Goal: Task Accomplishment & Management: Manage account settings

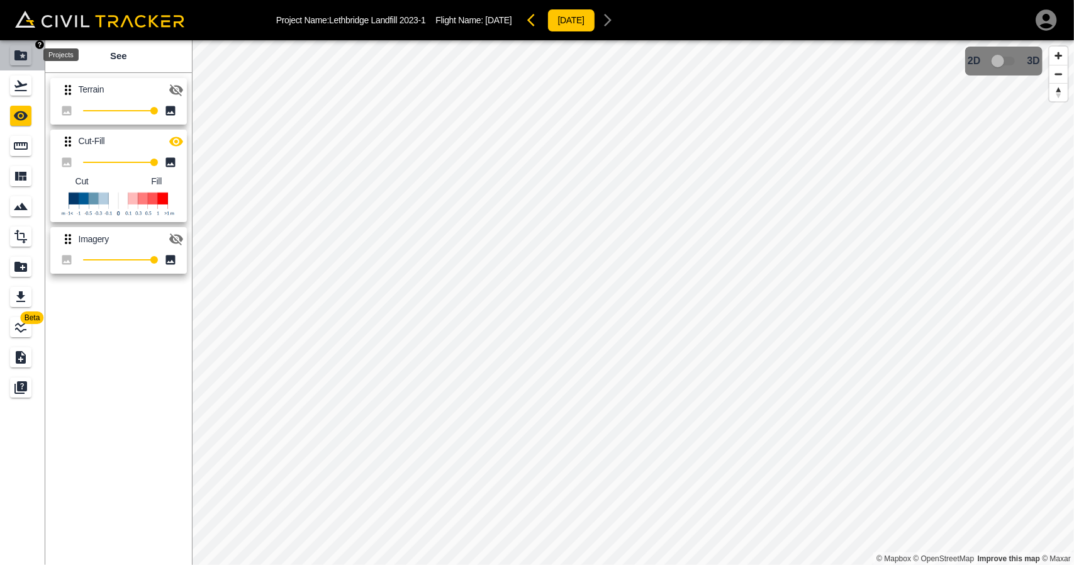
drag, startPoint x: 0, startPoint y: 0, endPoint x: 16, endPoint y: 51, distance: 53.5
click at [16, 51] on icon "Projects" at bounding box center [20, 55] width 13 height 10
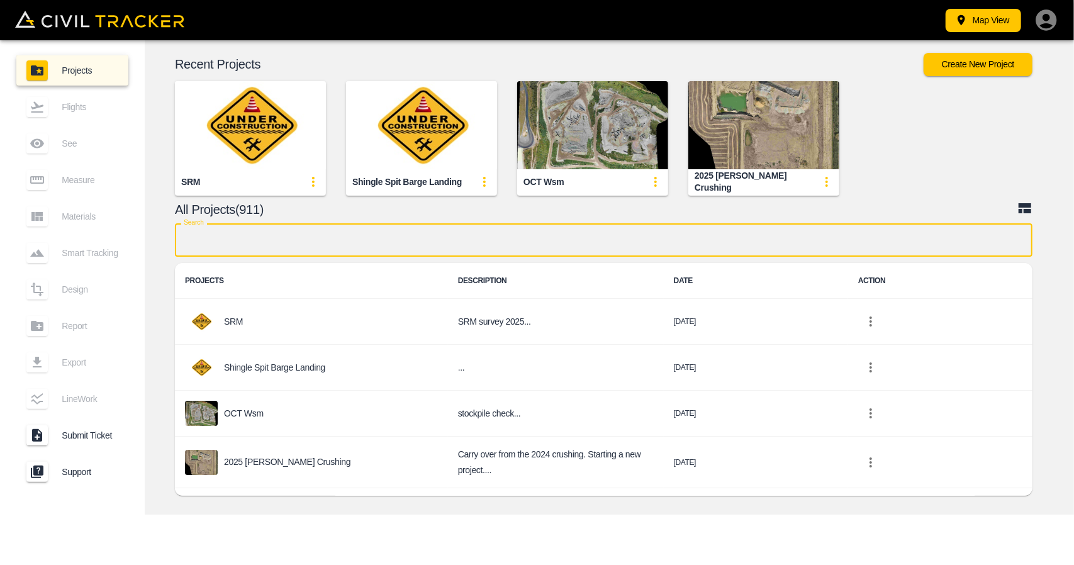
click at [432, 243] on input "text" at bounding box center [603, 239] width 857 height 33
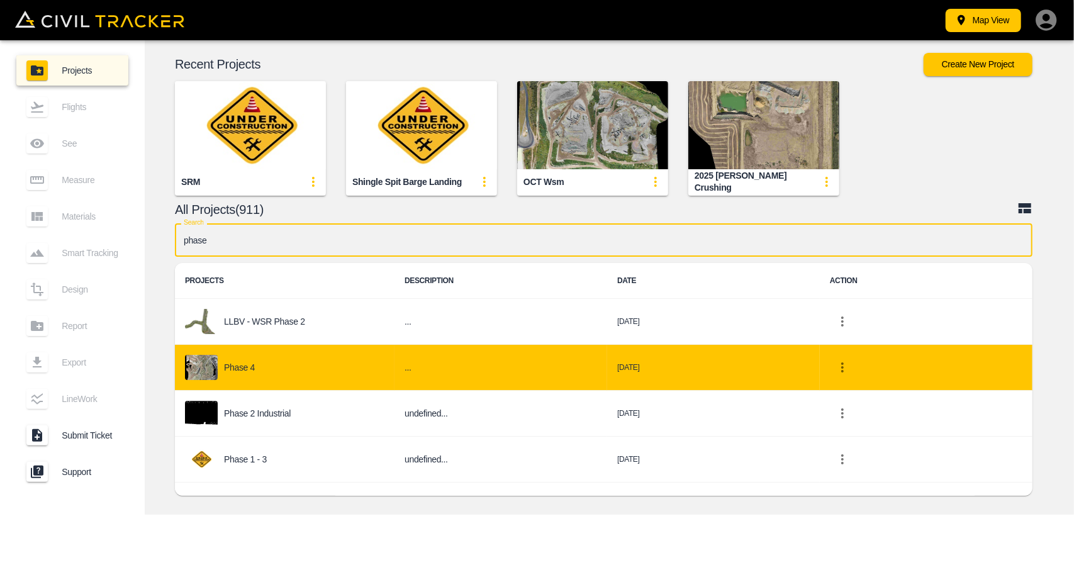
type input "phase"
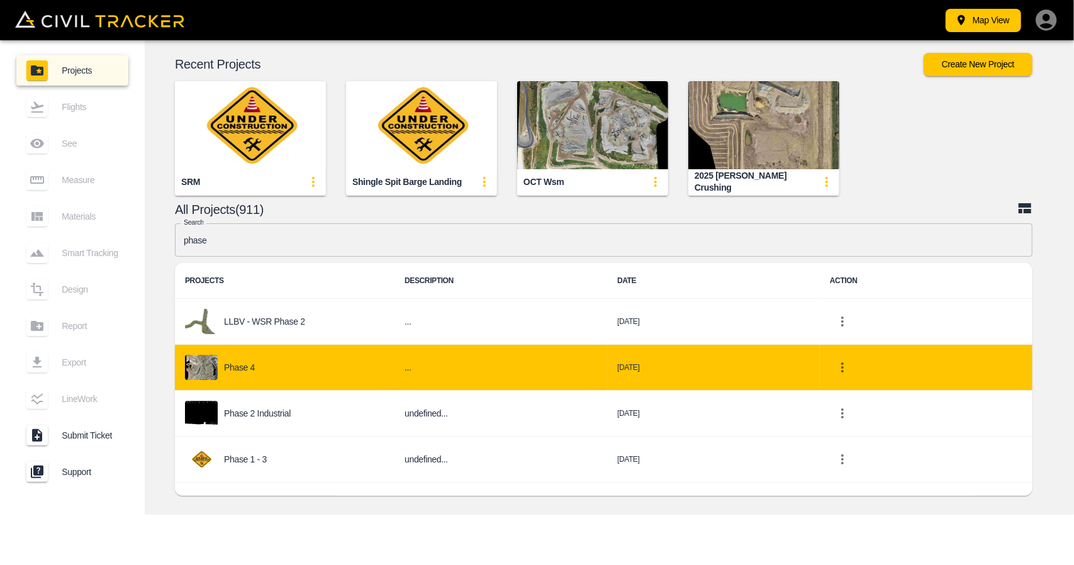
click at [338, 370] on div "Phase 4" at bounding box center [284, 367] width 199 height 25
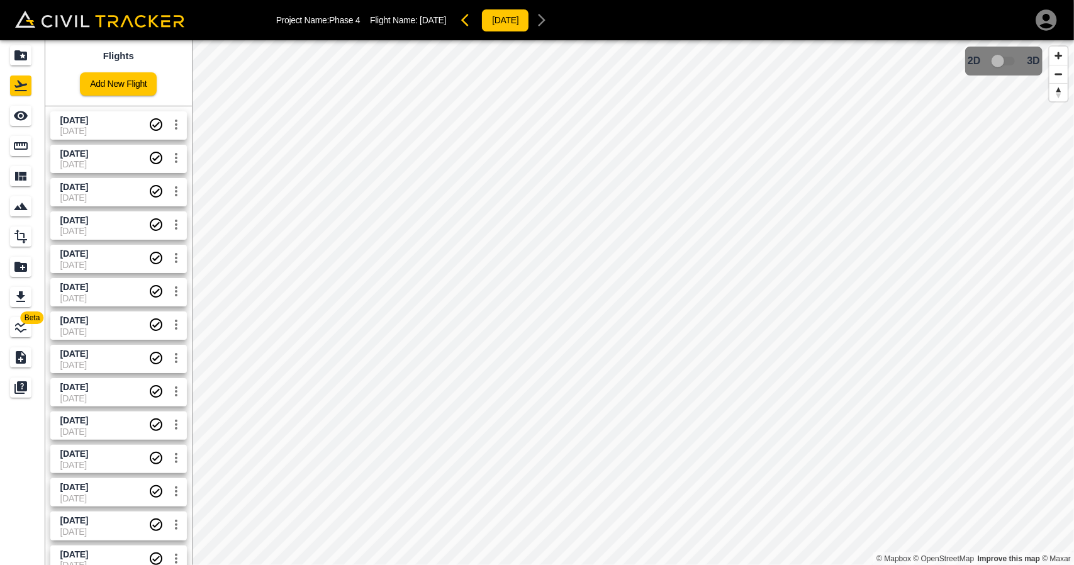
click at [97, 131] on span "[DATE]" at bounding box center [104, 131] width 88 height 10
click at [20, 120] on icon "See" at bounding box center [21, 115] width 14 height 9
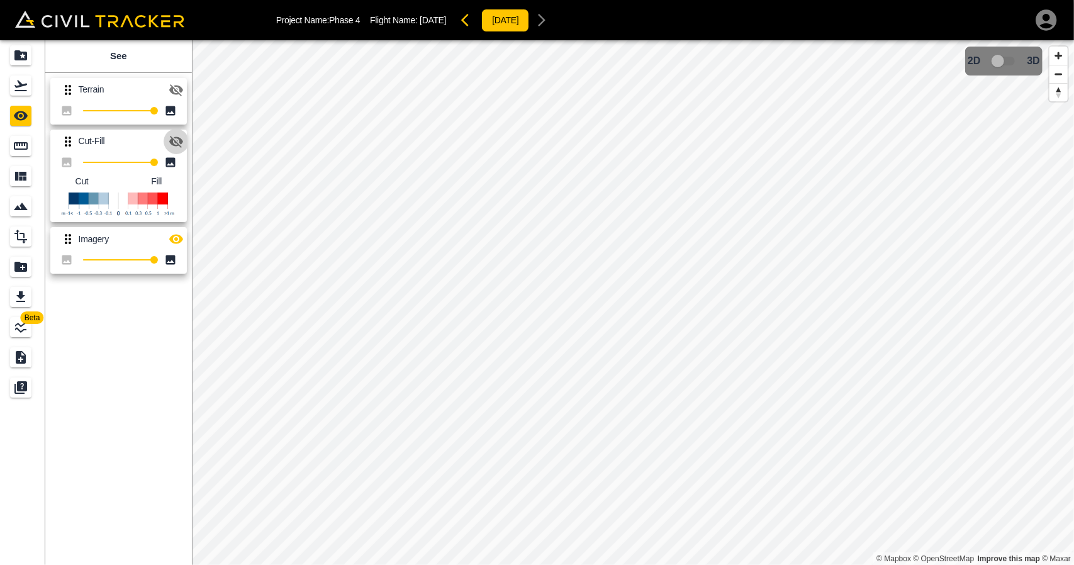
click at [175, 143] on icon "button" at bounding box center [176, 142] width 14 height 12
click at [177, 227] on button "button" at bounding box center [176, 238] width 25 height 25
click at [24, 53] on icon "Projects" at bounding box center [20, 55] width 13 height 10
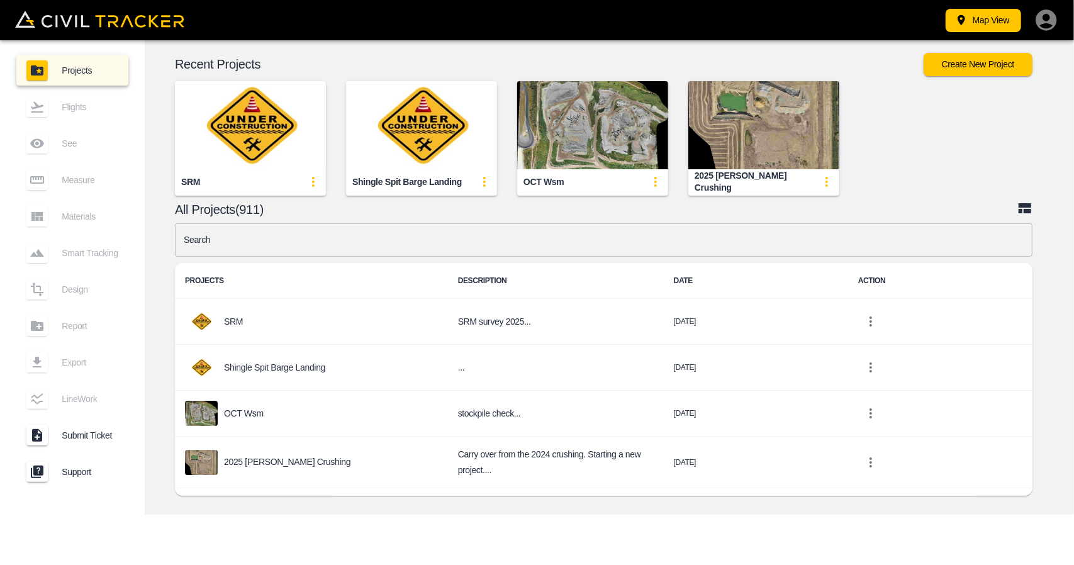
click at [1050, 19] on icon "button" at bounding box center [1045, 19] width 21 height 21
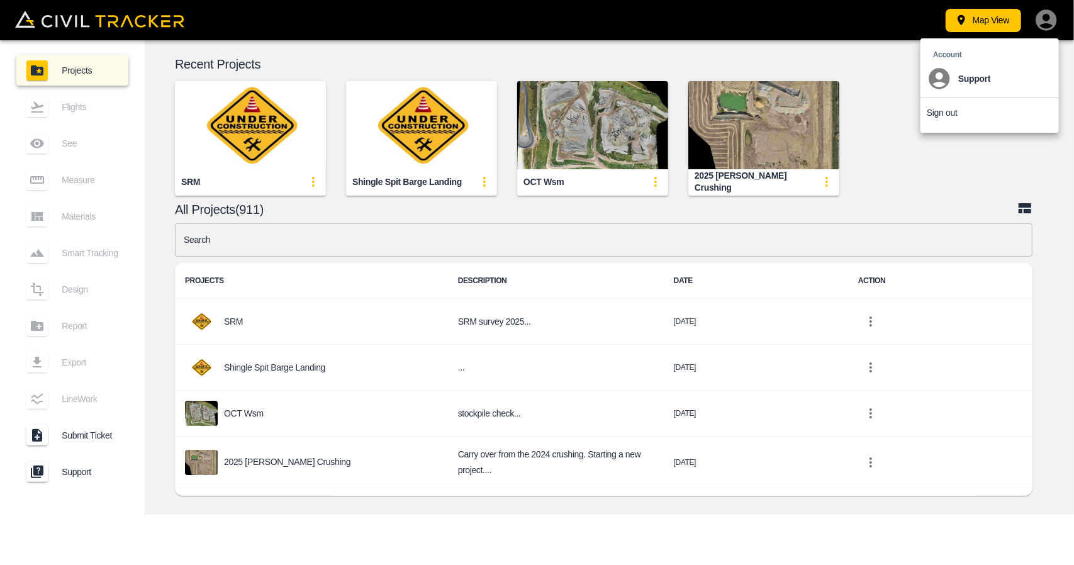
click at [947, 116] on p "Sign out" at bounding box center [941, 113] width 31 height 10
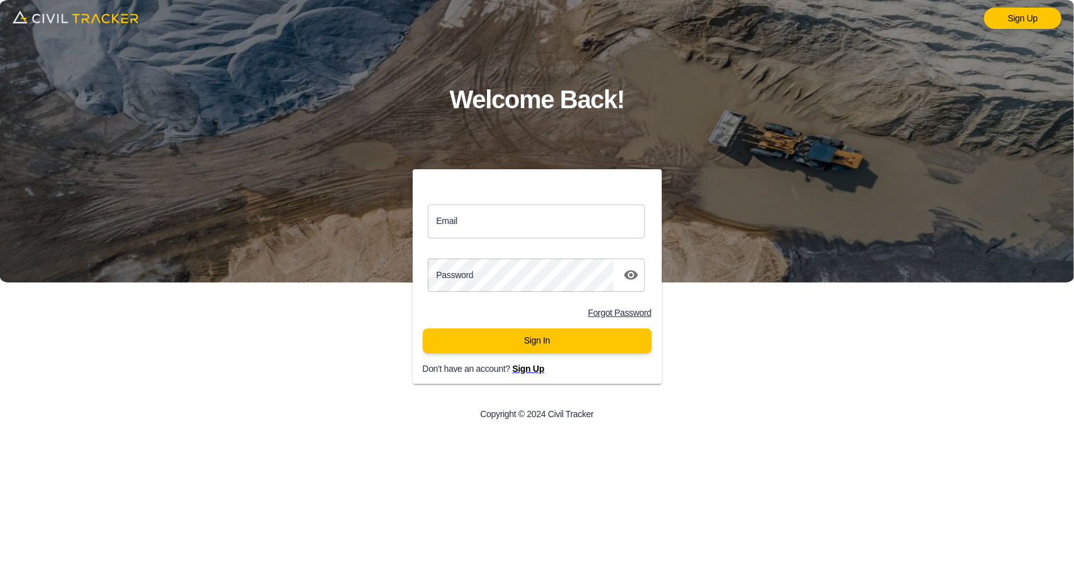
type input "support@civiltracker.xyz"
click at [526, 374] on span "Sign Up" at bounding box center [528, 369] width 32 height 10
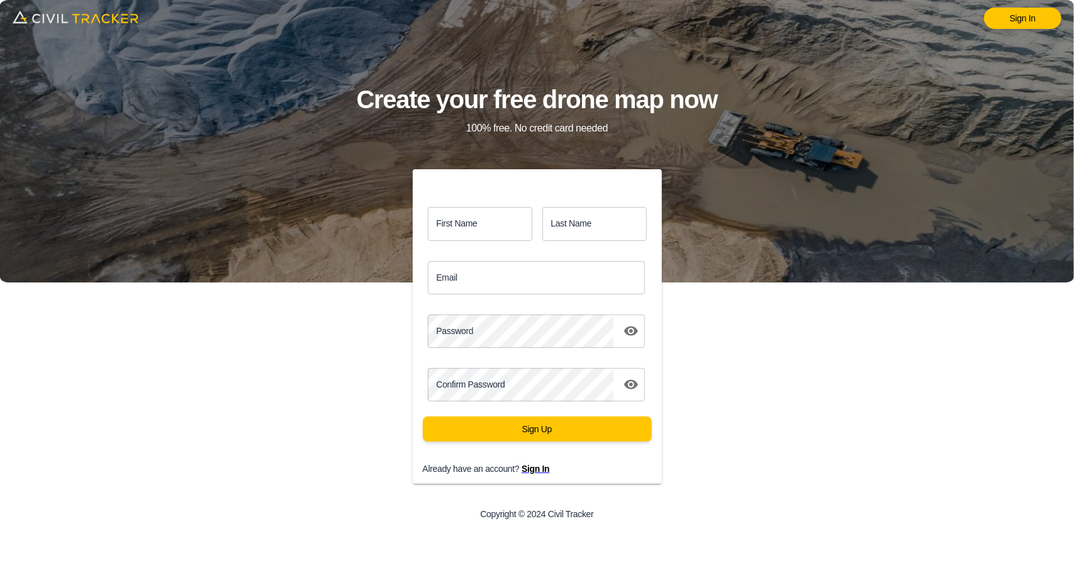
type input "support@civiltracker.xyz"
click at [496, 233] on input "First Name" at bounding box center [480, 223] width 104 height 33
type input "Lukáš"
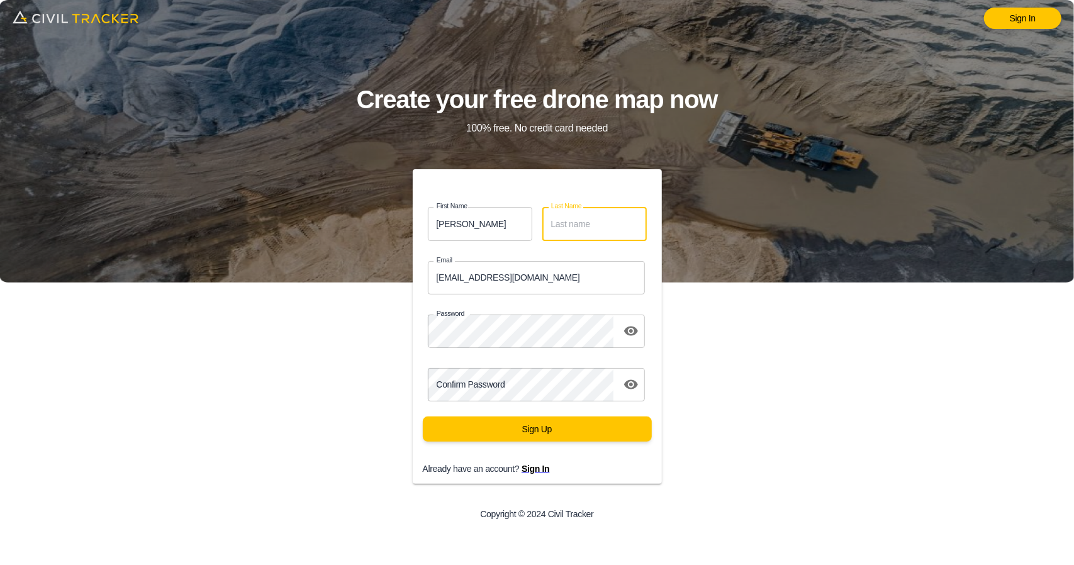
click at [587, 214] on input "Last Name" at bounding box center [594, 223] width 104 height 33
type input "Tost"
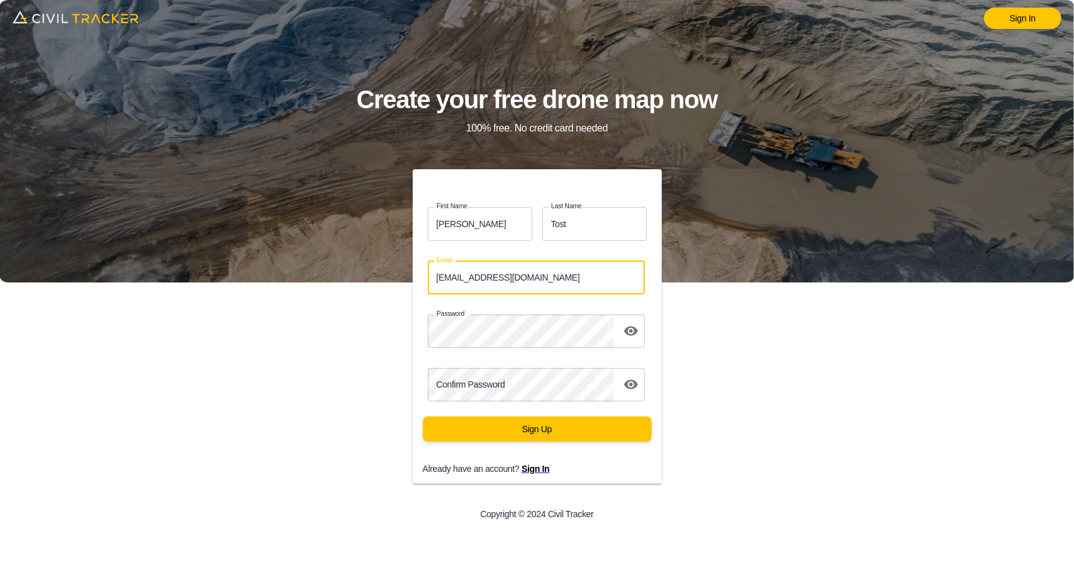
click at [537, 279] on input "support@civiltracker.xyz" at bounding box center [537, 277] width 218 height 33
type input "s"
type input "lucas.musilek@gmail.com"
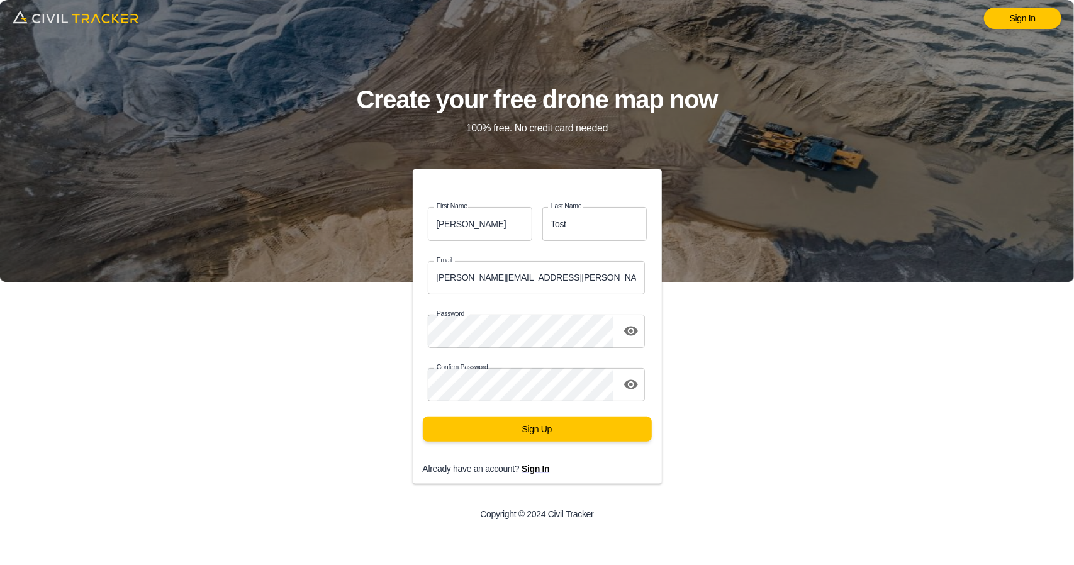
drag, startPoint x: 331, startPoint y: 417, endPoint x: 367, endPoint y: 419, distance: 35.9
click at [331, 417] on div "First Name Lukáš first_name Last Name Tost last_name Email lucas.musilek@gmail.…" at bounding box center [537, 350] width 430 height 362
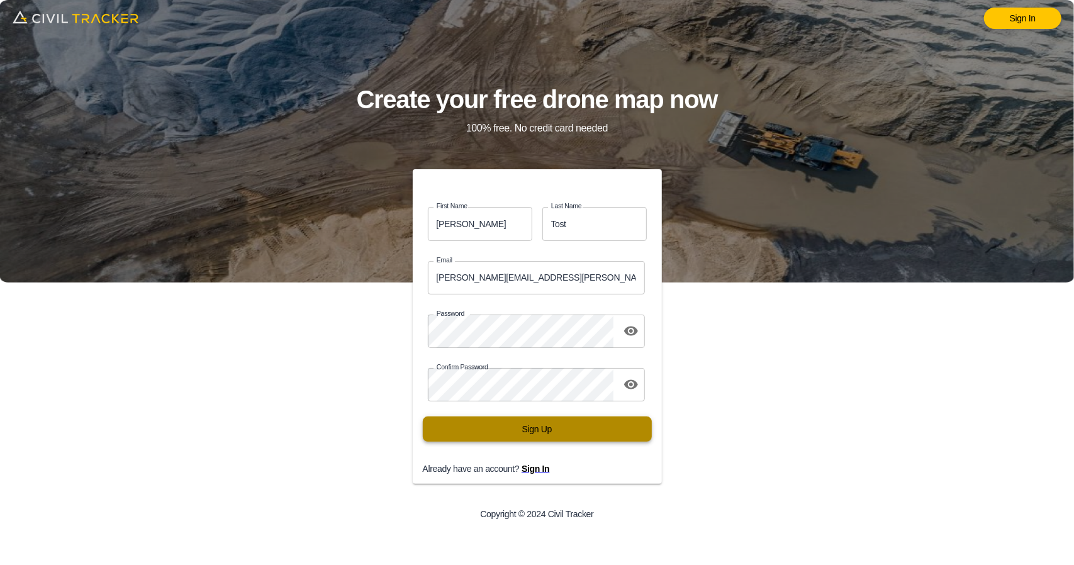
click at [472, 425] on button "Sign Up" at bounding box center [537, 428] width 229 height 25
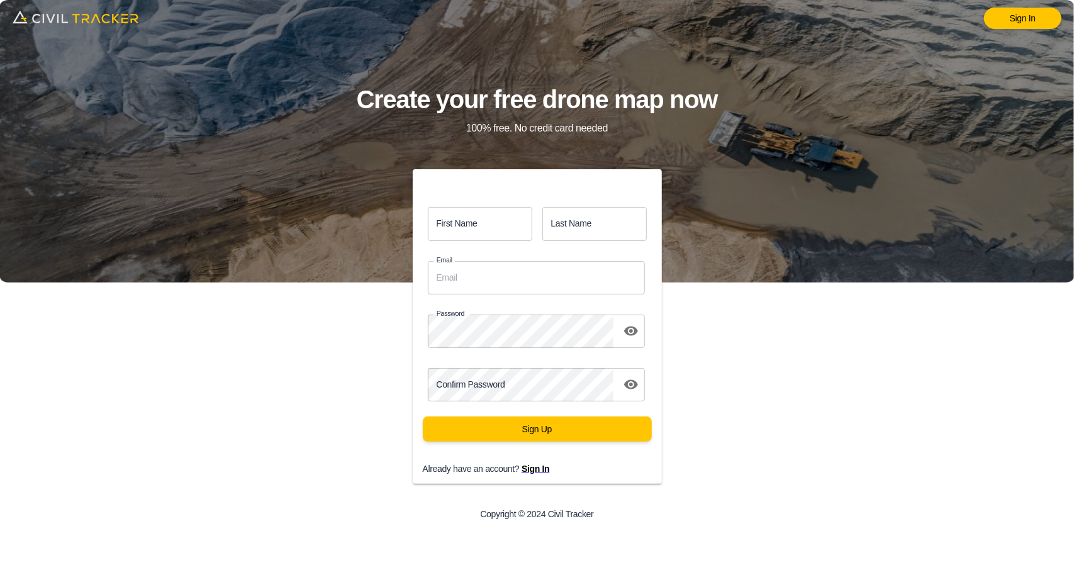
type input "[EMAIL_ADDRESS][DOMAIN_NAME]"
click at [459, 232] on input "First Name" at bounding box center [480, 223] width 104 height 33
type input "Test"
click at [598, 223] on input "Last Name" at bounding box center [594, 223] width 104 height 33
type input "Name"
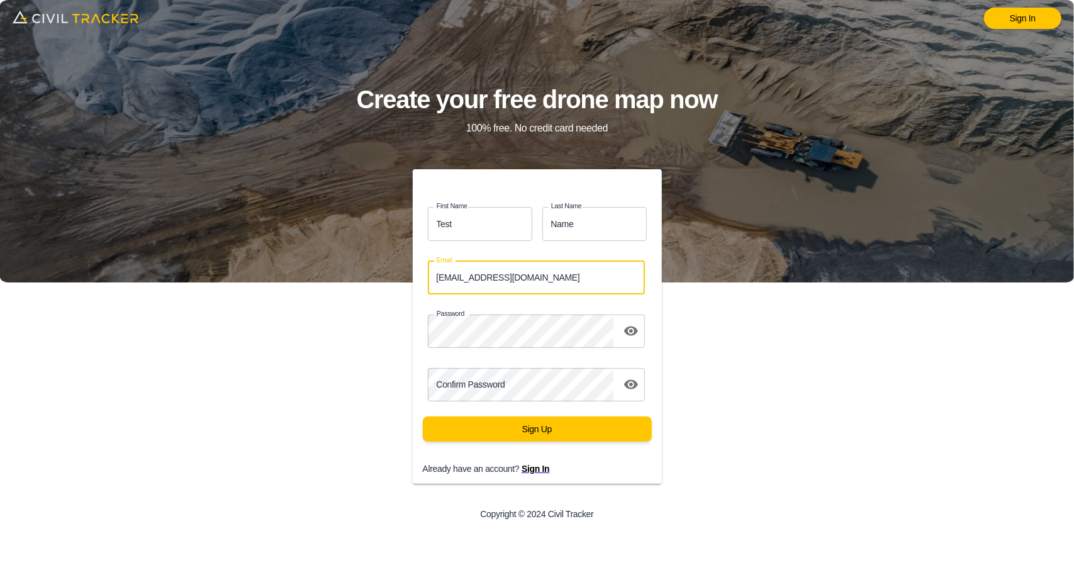
click at [521, 267] on input "support@civiltracker.xyz" at bounding box center [537, 277] width 218 height 33
drag, startPoint x: 537, startPoint y: 274, endPoint x: 381, endPoint y: 278, distance: 156.0
click at [381, 278] on div "First Name Test first_name Last Name Name last_name Email support@civiltracker.…" at bounding box center [537, 350] width 430 height 362
type input "hamza@civiltracker.xyz"
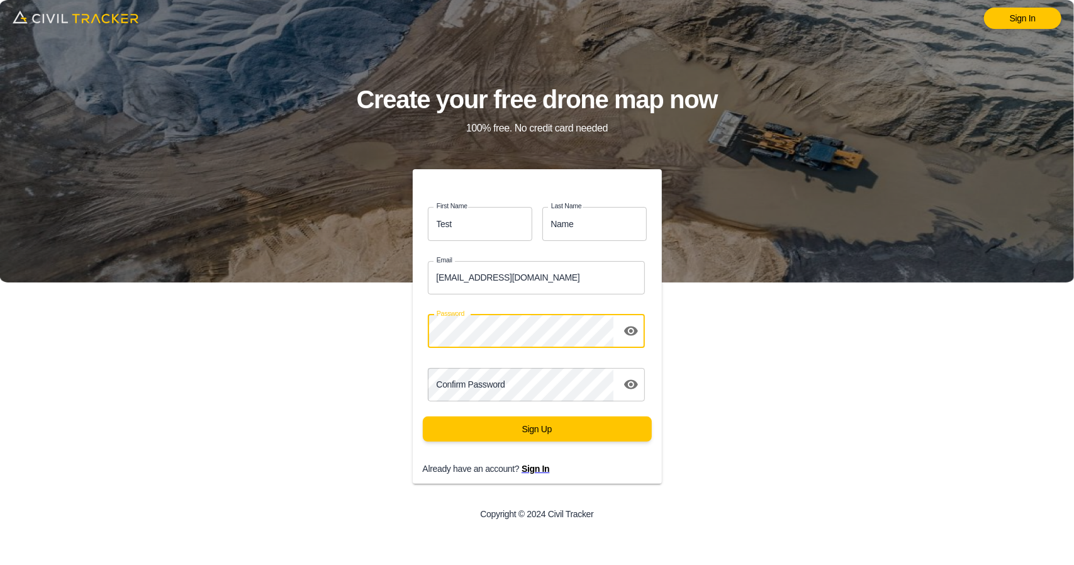
click at [394, 319] on div "First Name Test first_name Last Name Name last_name Email hamza@civiltracker.xy…" at bounding box center [537, 350] width 430 height 362
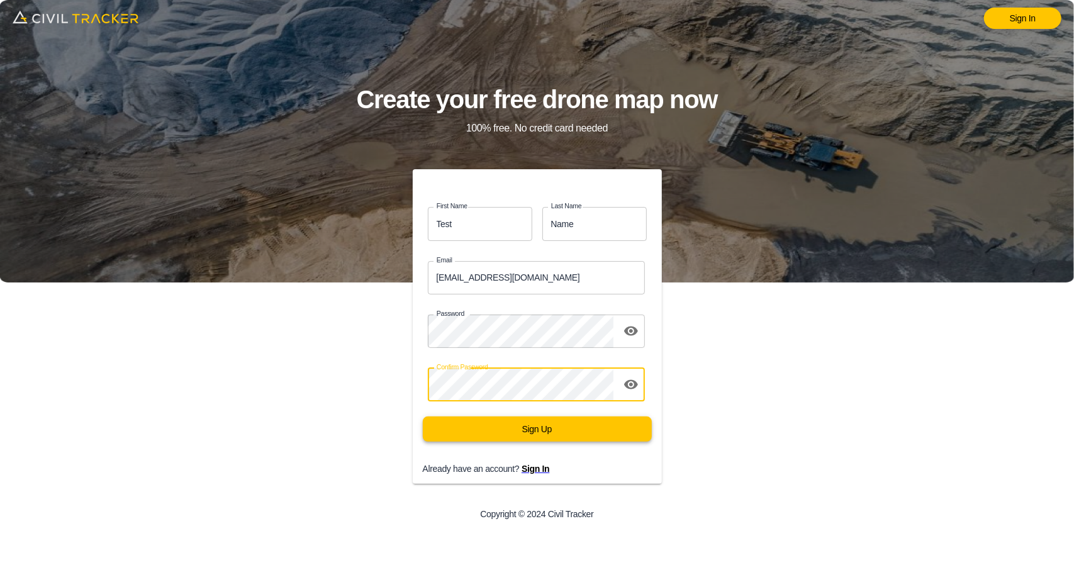
click at [452, 425] on button "Sign Up" at bounding box center [537, 428] width 229 height 25
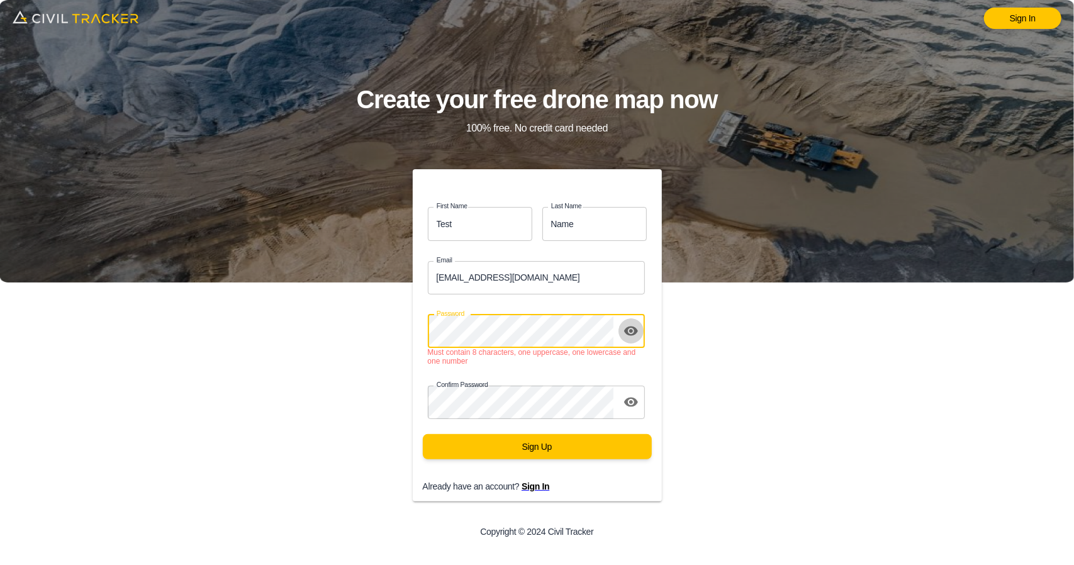
click at [635, 331] on icon "toggle password visibility" at bounding box center [631, 330] width 14 height 9
click at [366, 330] on div "First Name Test first_name Last Name Name last_name Email hamza@civiltracker.xy…" at bounding box center [537, 359] width 430 height 380
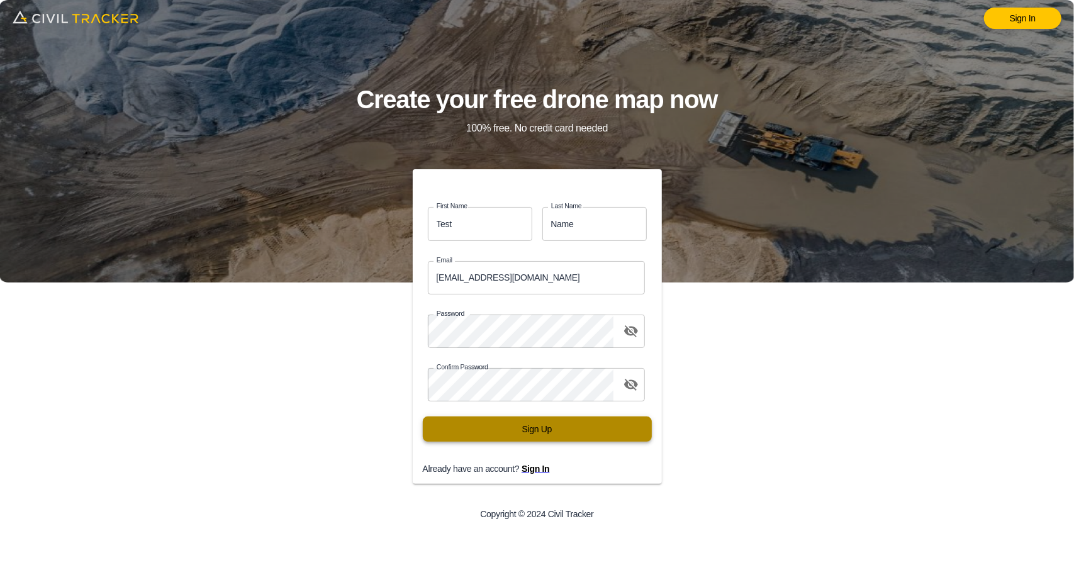
click at [465, 426] on button "Sign Up" at bounding box center [537, 428] width 229 height 25
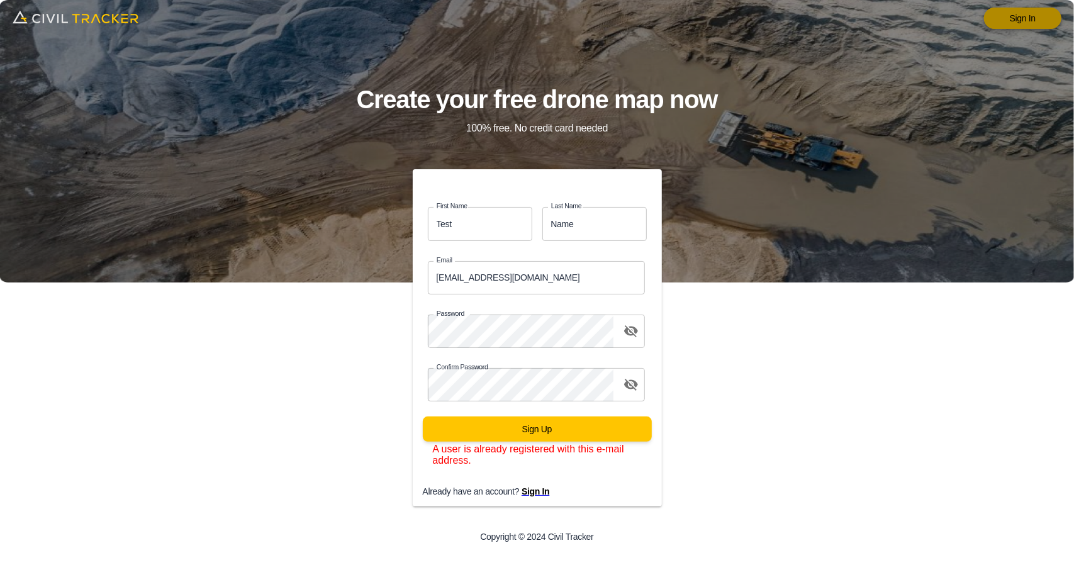
click at [1019, 19] on link "Sign In" at bounding box center [1022, 18] width 77 height 21
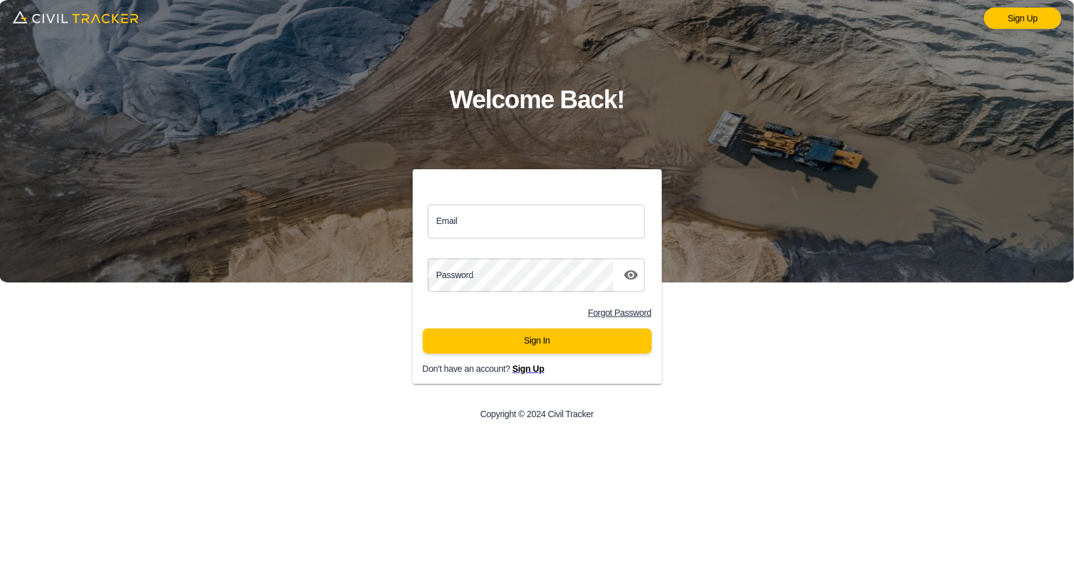
type input "support@civiltracker.xyz"
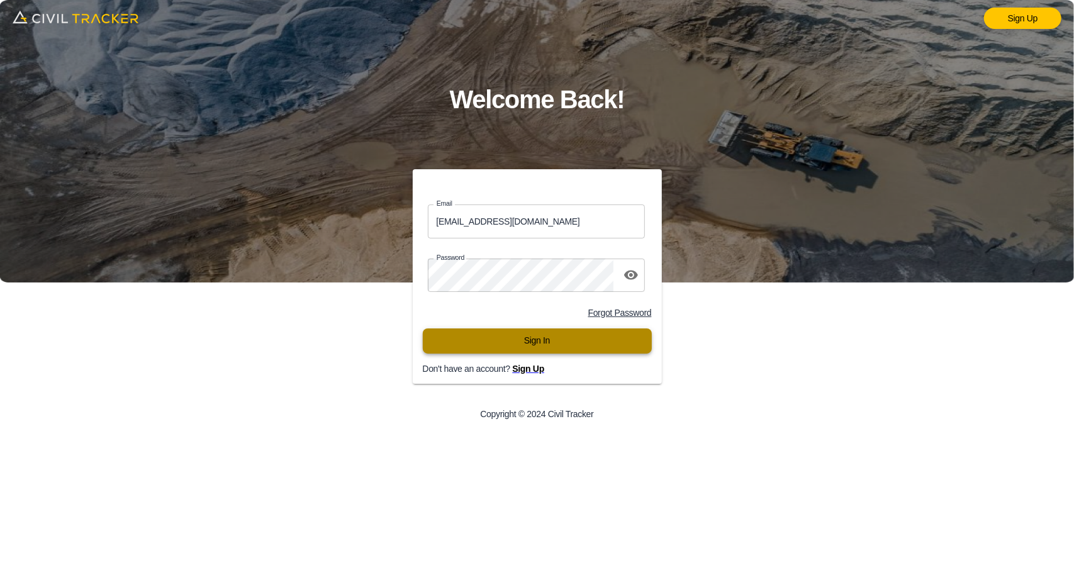
click at [575, 345] on button "Sign In" at bounding box center [537, 340] width 229 height 25
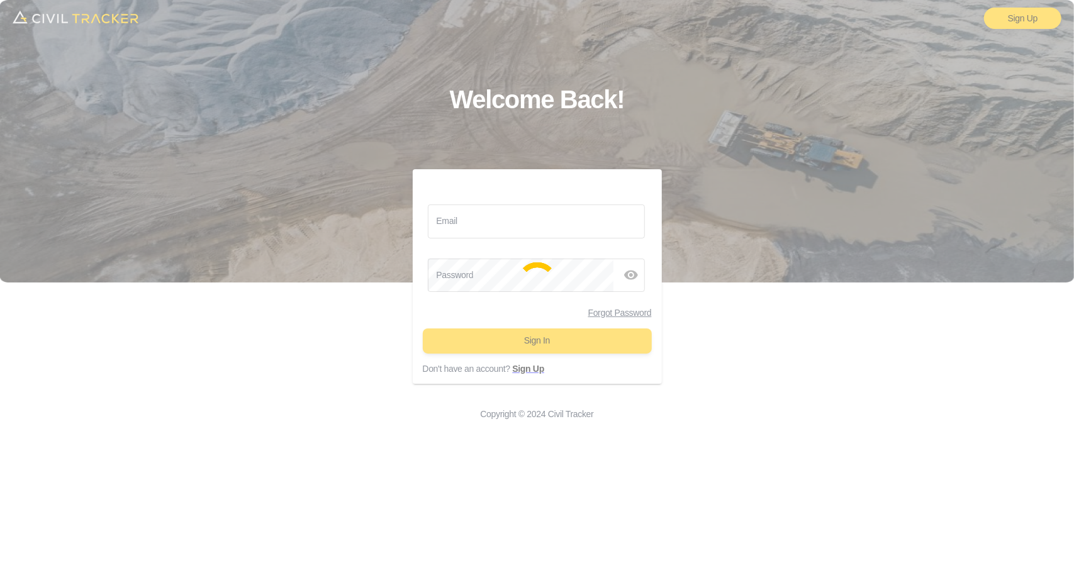
type input "support@civiltracker.xyz"
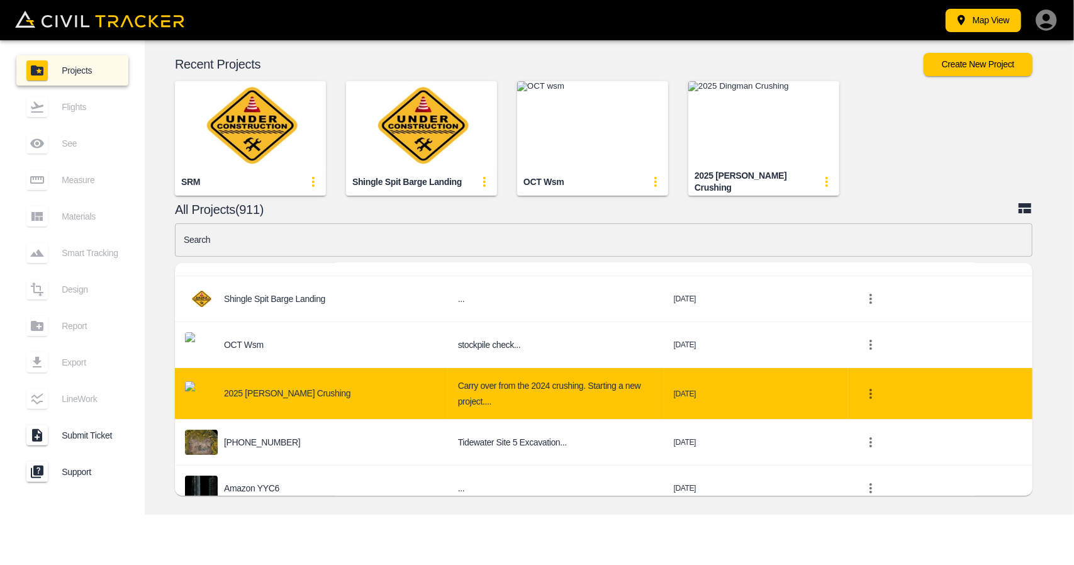
scroll to position [69, 0]
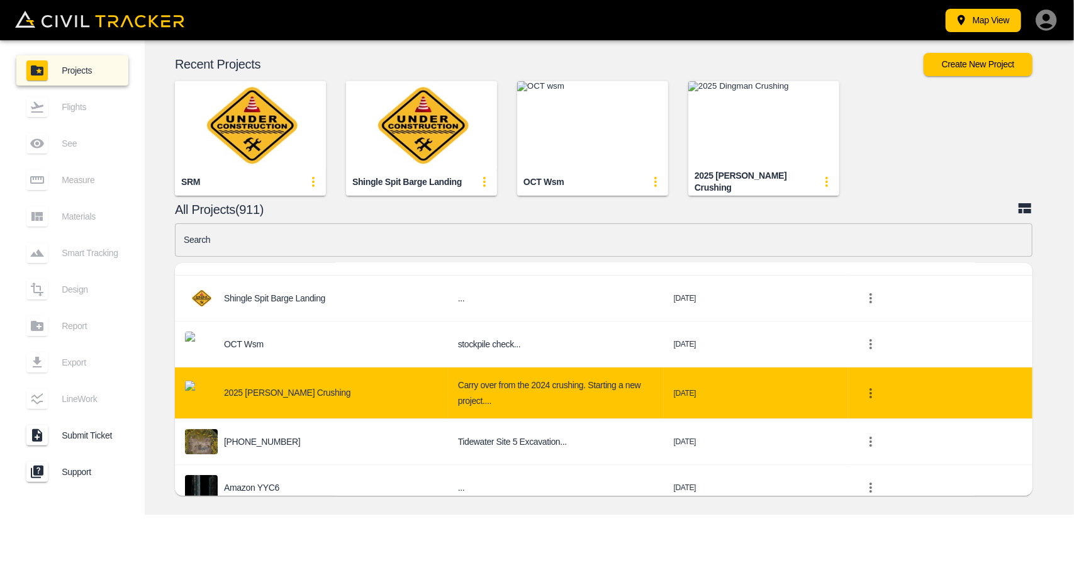
click at [288, 399] on div "2025 [PERSON_NAME] Crushing" at bounding box center [311, 392] width 253 height 25
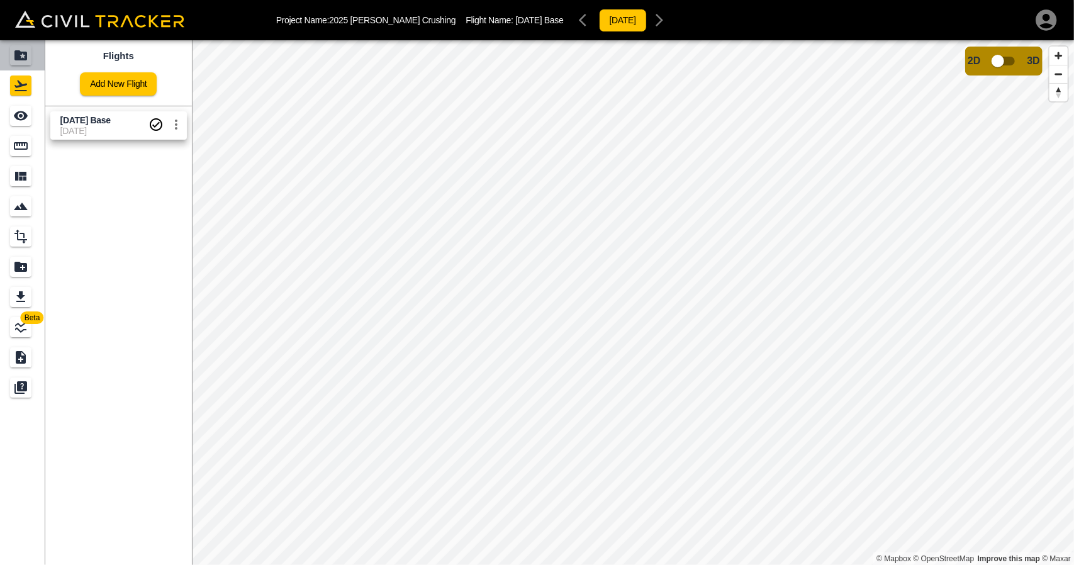
click at [26, 42] on link at bounding box center [22, 55] width 45 height 30
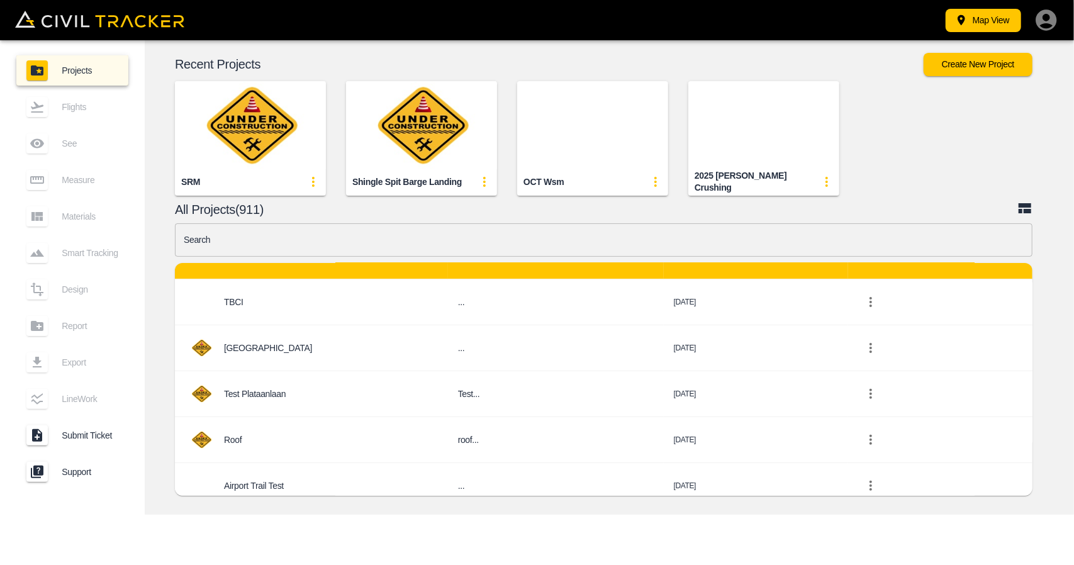
scroll to position [304, 0]
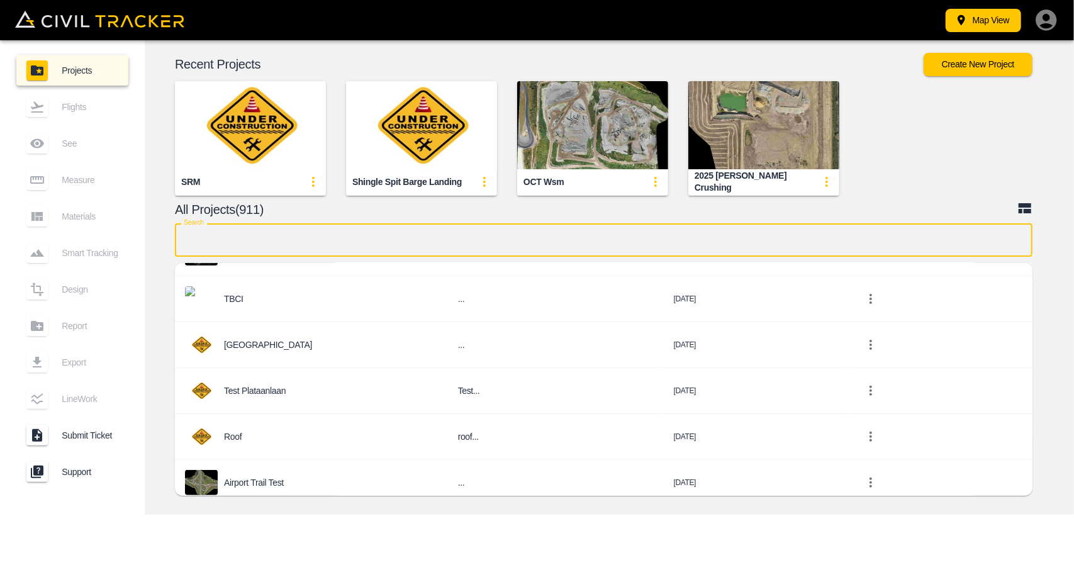
click at [453, 245] on input "text" at bounding box center [603, 239] width 857 height 33
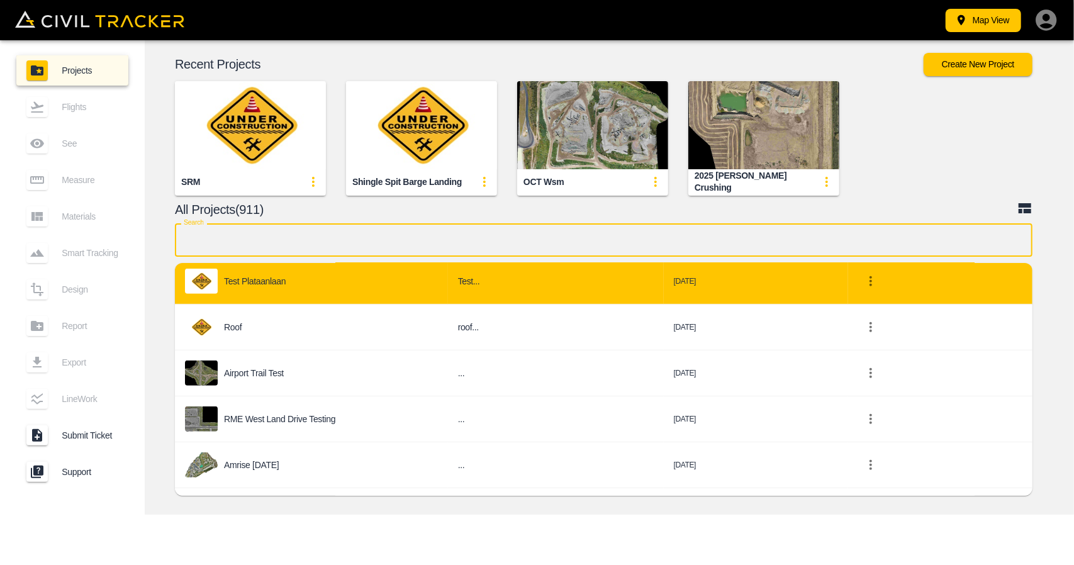
scroll to position [513, 0]
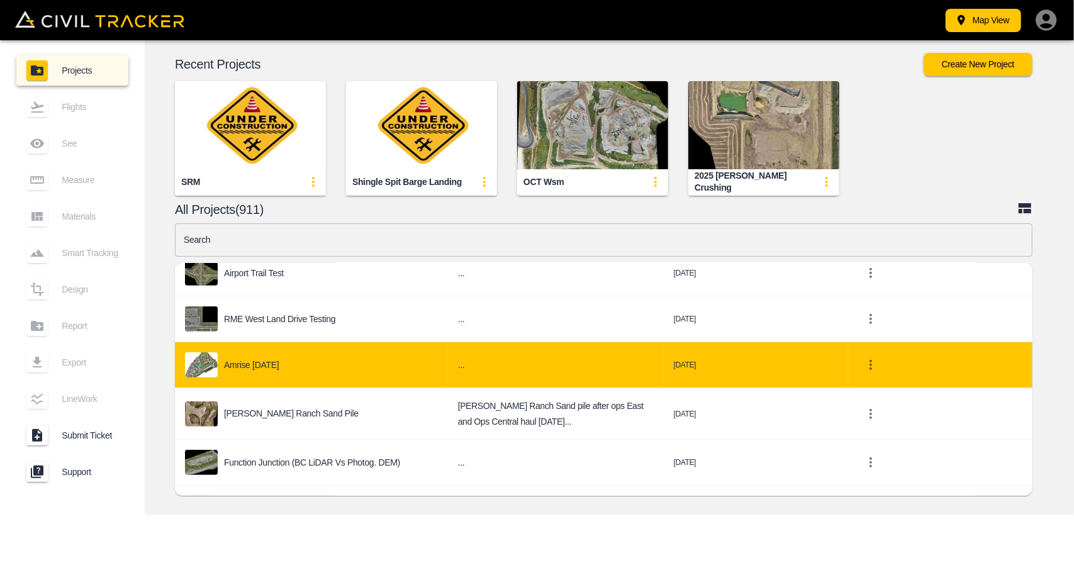
click at [306, 359] on div "Amrise [DATE]" at bounding box center [311, 364] width 253 height 25
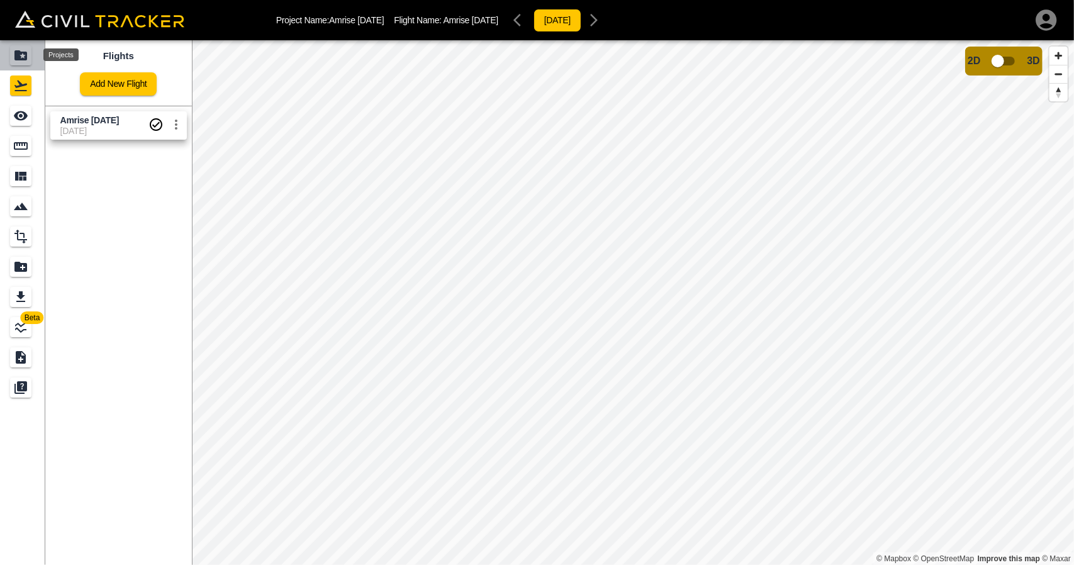
click at [15, 57] on icon "Projects" at bounding box center [20, 55] width 13 height 10
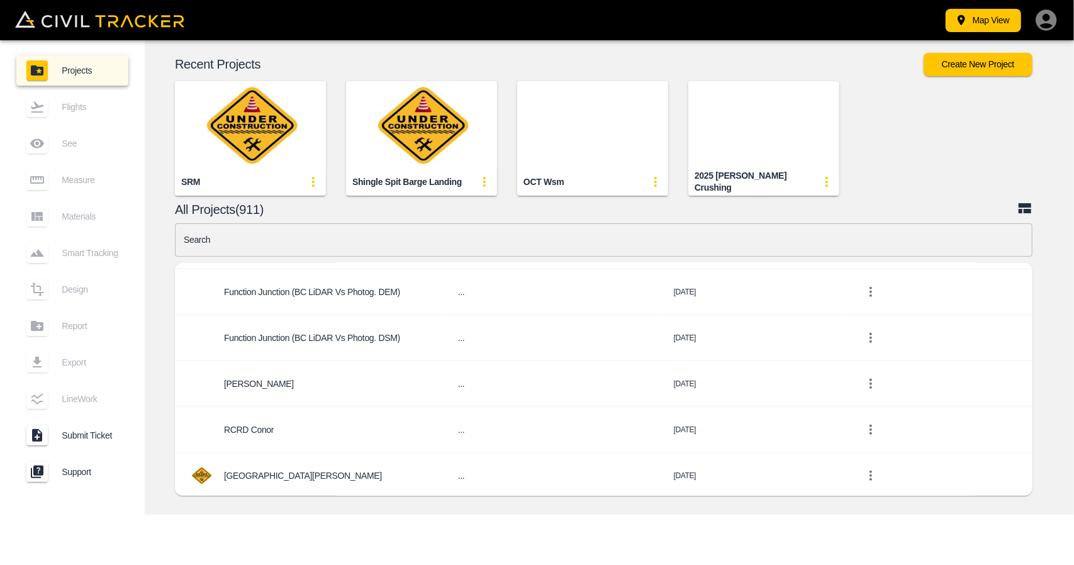
scroll to position [683, 0]
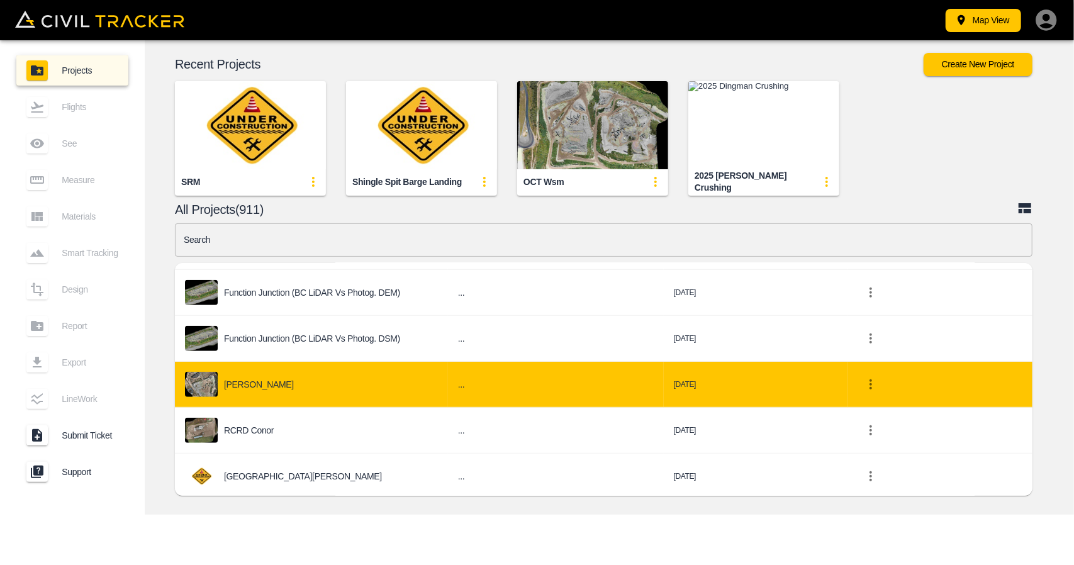
click at [313, 372] on div "[PERSON_NAME]" at bounding box center [311, 384] width 253 height 25
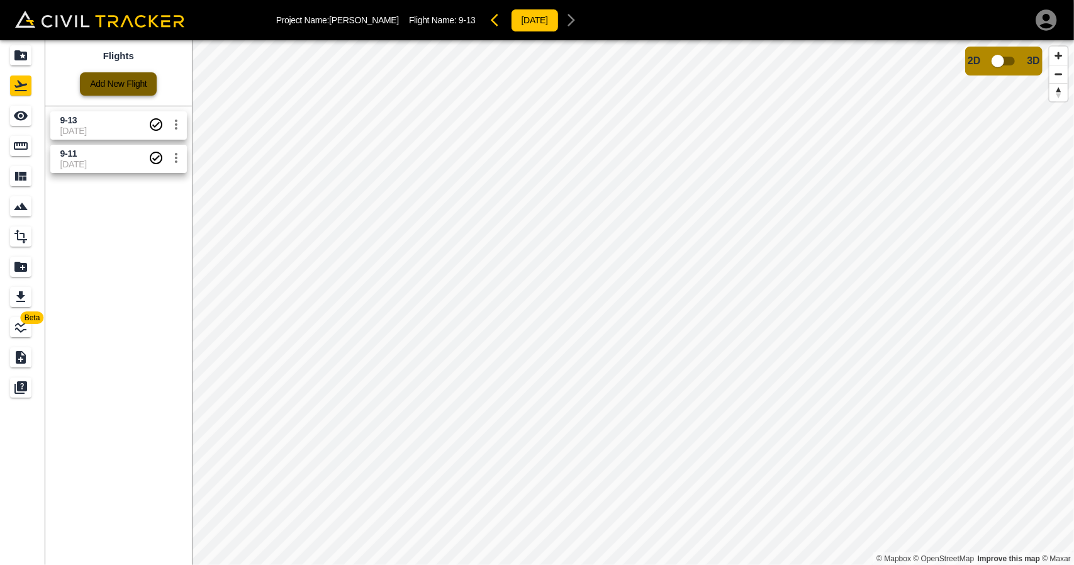
click at [113, 86] on link "Add New Flight" at bounding box center [118, 83] width 77 height 23
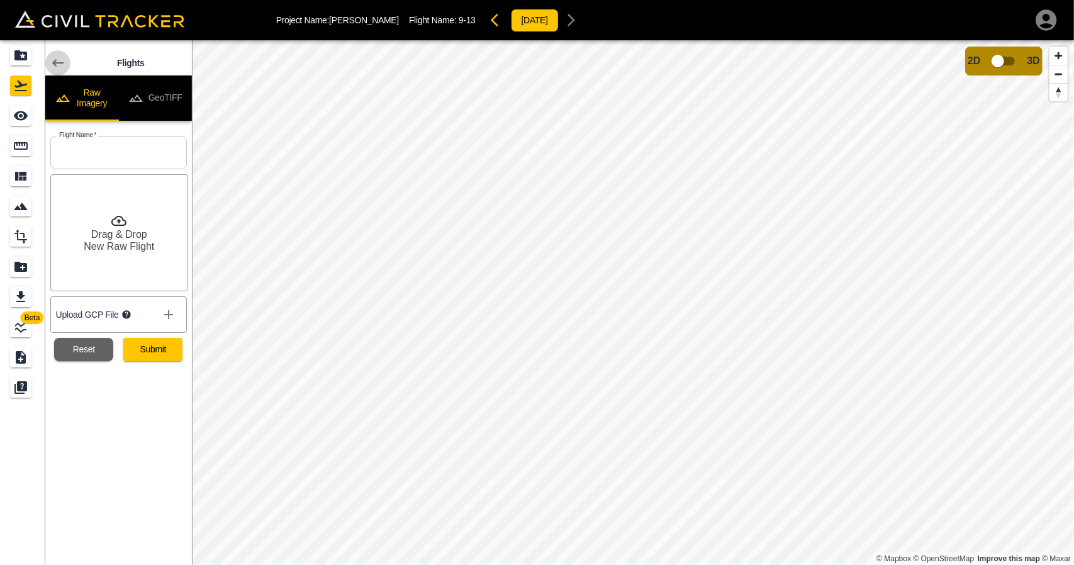
click at [57, 56] on icon at bounding box center [57, 62] width 15 height 15
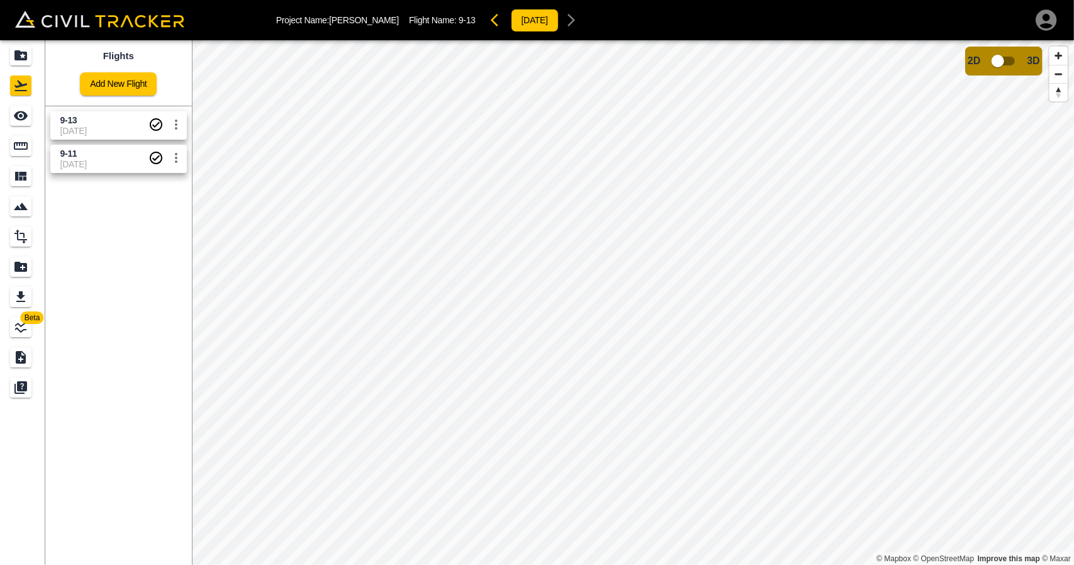
click at [88, 128] on span "[DATE]" at bounding box center [104, 131] width 88 height 10
click at [82, 143] on div "9-11 [DATE]" at bounding box center [116, 156] width 142 height 33
click at [82, 149] on span "9-11" at bounding box center [104, 154] width 88 height 12
click at [25, 117] on icon "See" at bounding box center [21, 115] width 14 height 9
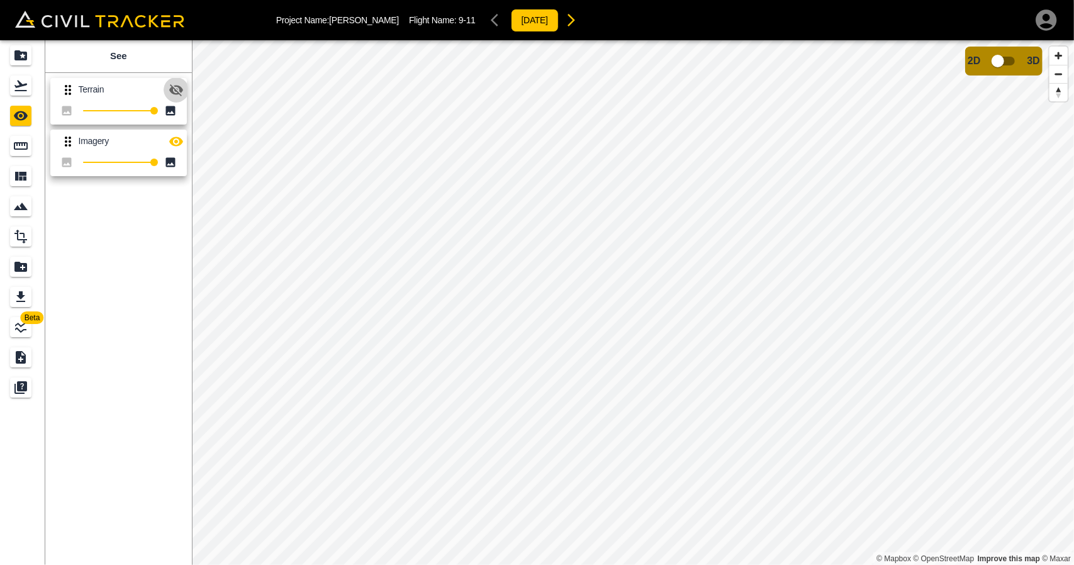
click at [185, 86] on button "button" at bounding box center [176, 89] width 25 height 25
click at [36, 138] on link at bounding box center [22, 146] width 45 height 30
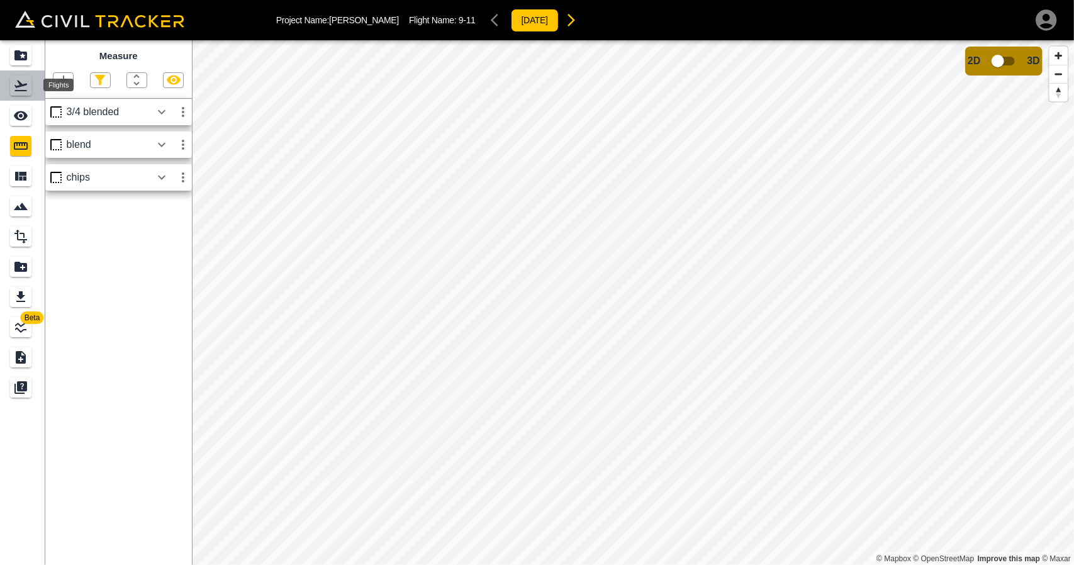
click at [28, 84] on icon "Flights" at bounding box center [20, 85] width 15 height 15
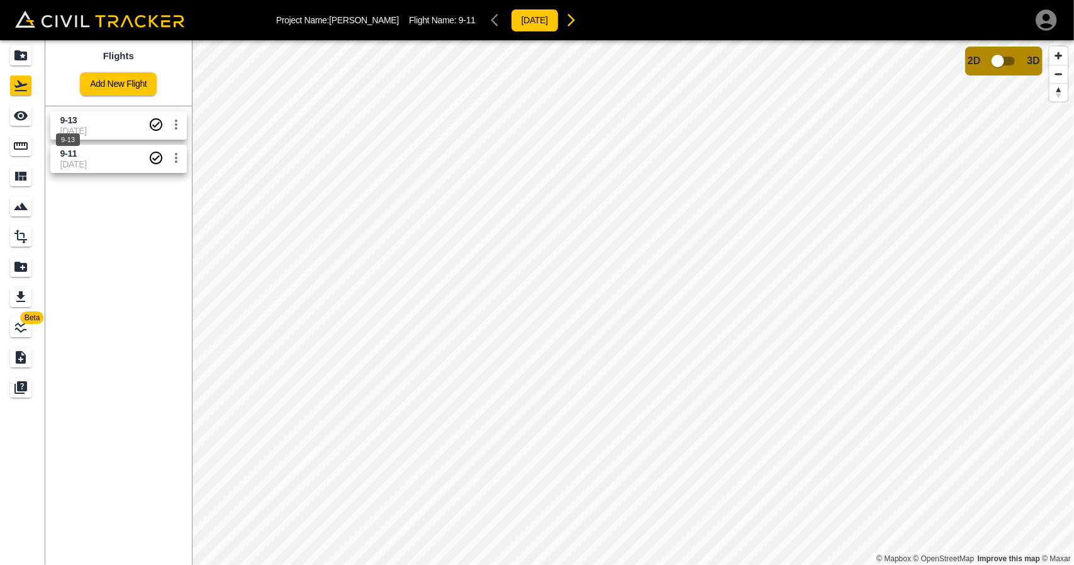
click at [62, 115] on span "9-13" at bounding box center [68, 120] width 17 height 10
click at [31, 121] on div "See" at bounding box center [20, 116] width 21 height 20
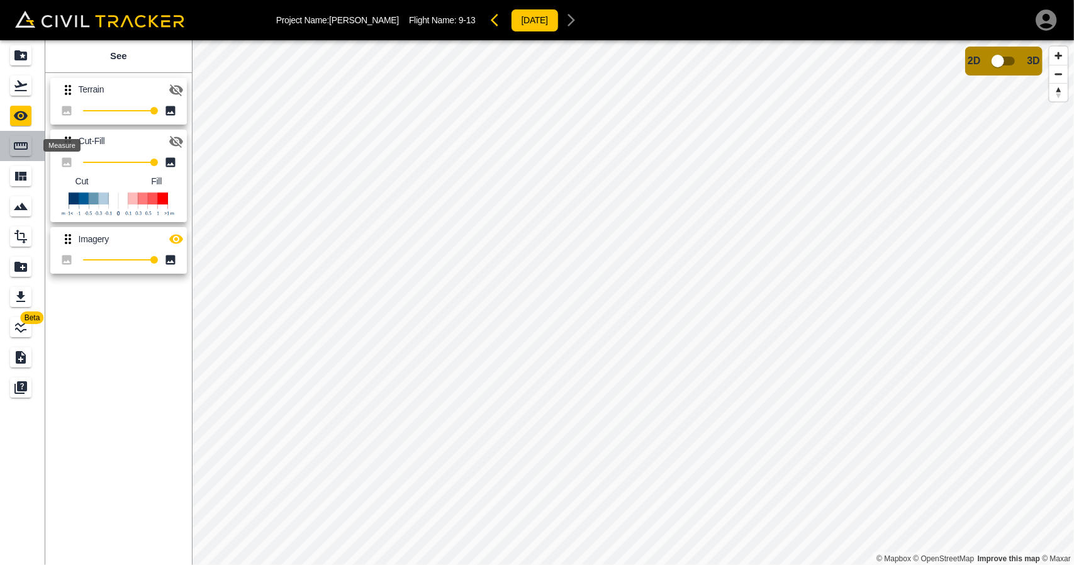
click at [27, 152] on icon "Measure" at bounding box center [20, 145] width 15 height 15
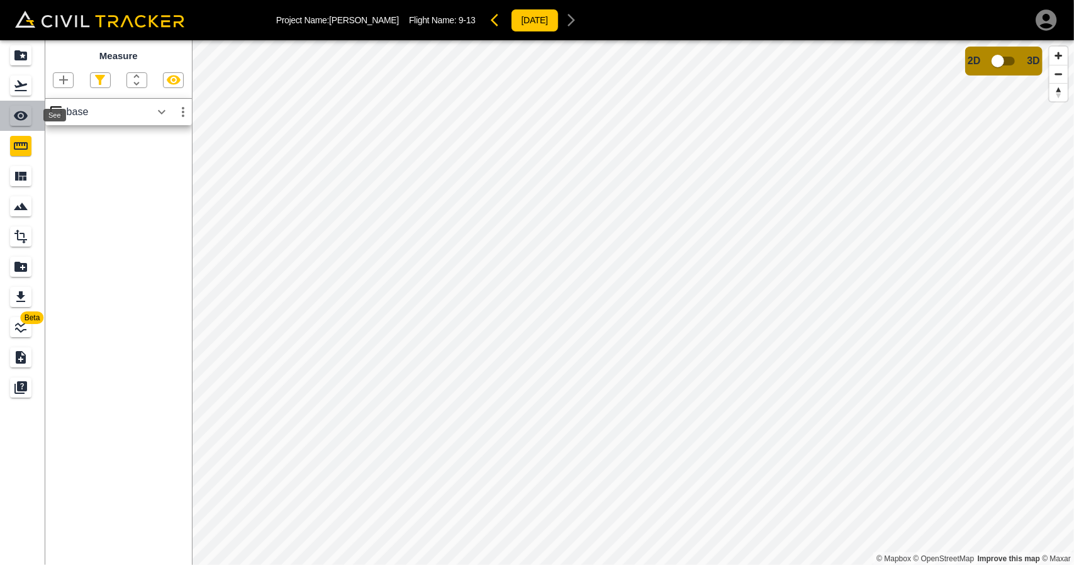
click at [25, 124] on div "See" at bounding box center [20, 116] width 21 height 20
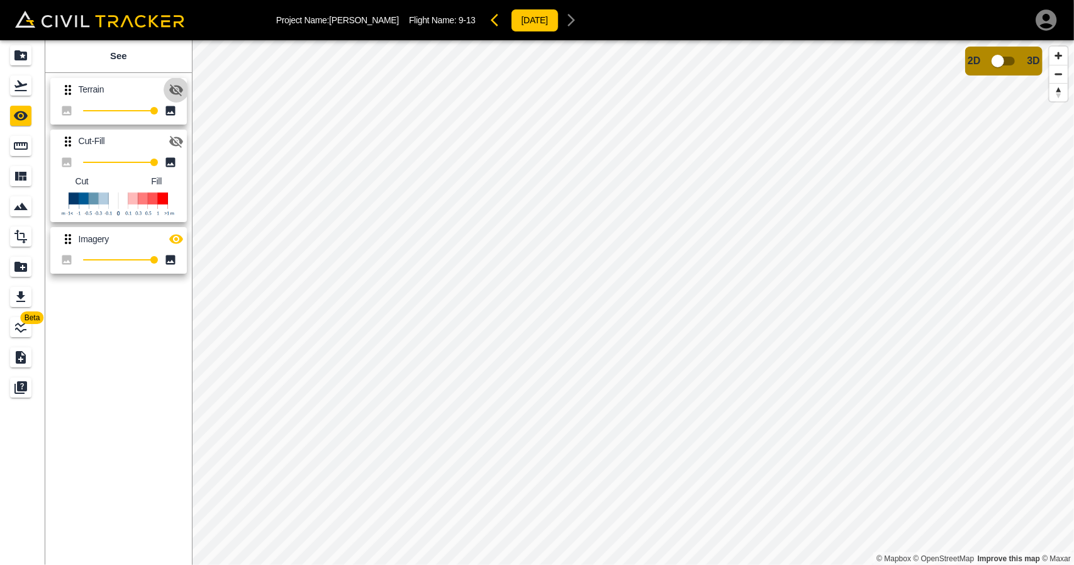
click at [181, 82] on icon "button" at bounding box center [176, 89] width 15 height 15
click at [28, 89] on icon "Flights" at bounding box center [20, 85] width 15 height 15
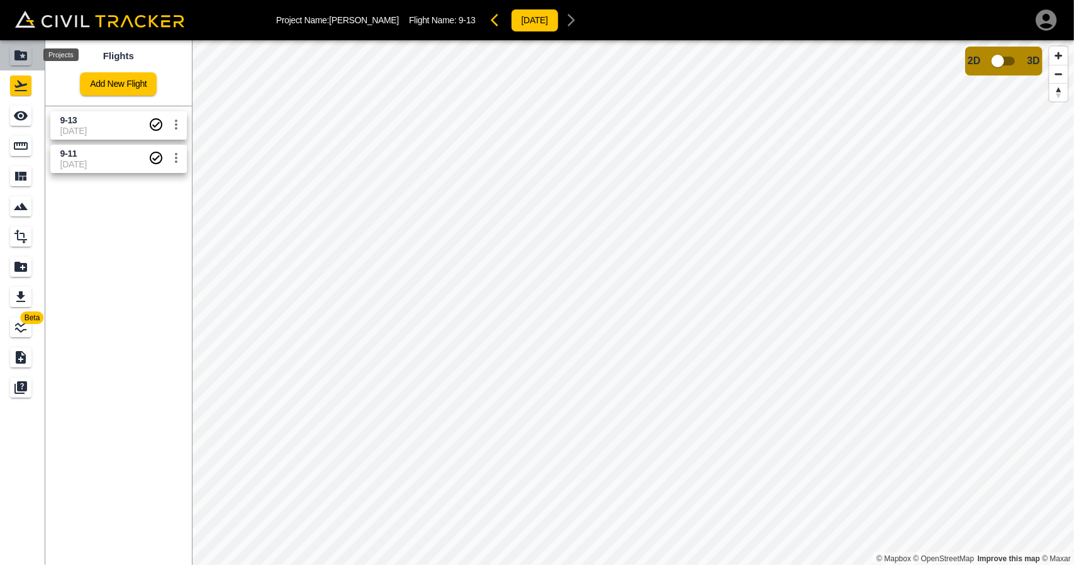
click at [20, 52] on icon "Projects" at bounding box center [20, 55] width 13 height 10
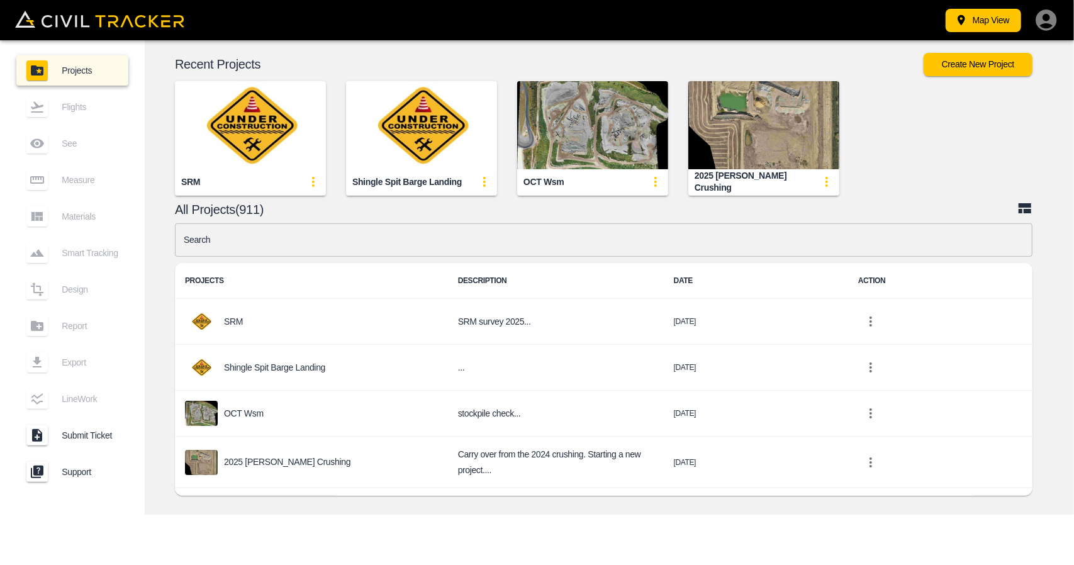
click at [330, 247] on input "text" at bounding box center [603, 239] width 857 height 33
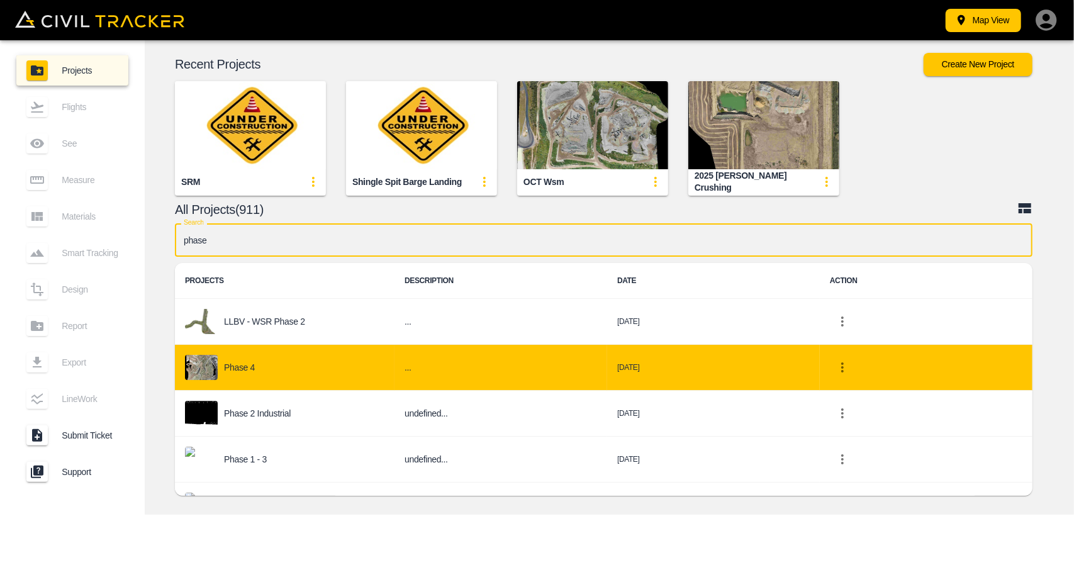
type input "phase"
click at [269, 362] on div "Phase 4" at bounding box center [284, 367] width 199 height 25
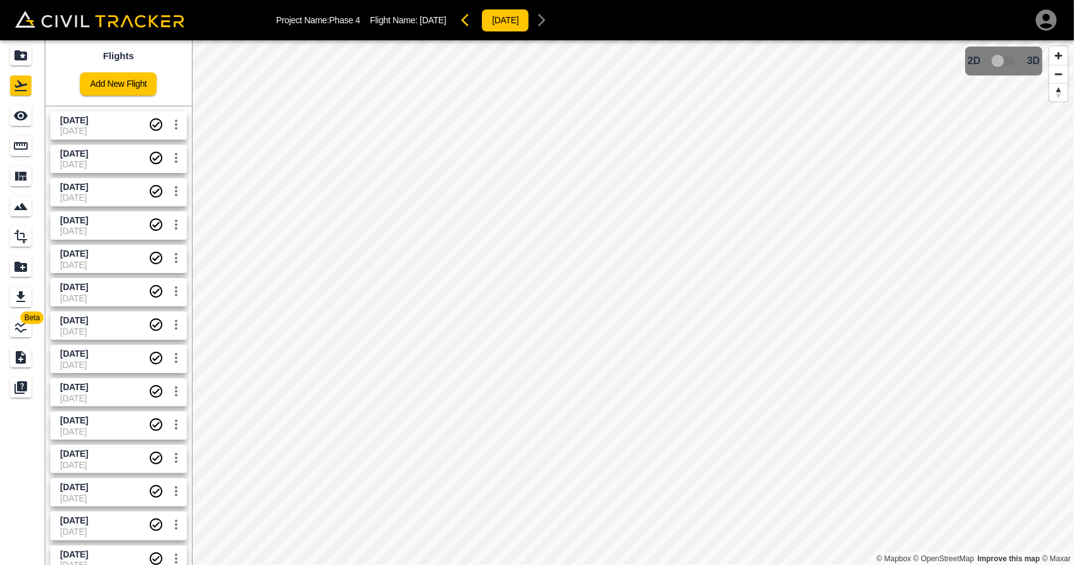
click at [125, 129] on span "[DATE]" at bounding box center [104, 131] width 88 height 10
click at [20, 149] on icon "Measure" at bounding box center [21, 146] width 14 height 8
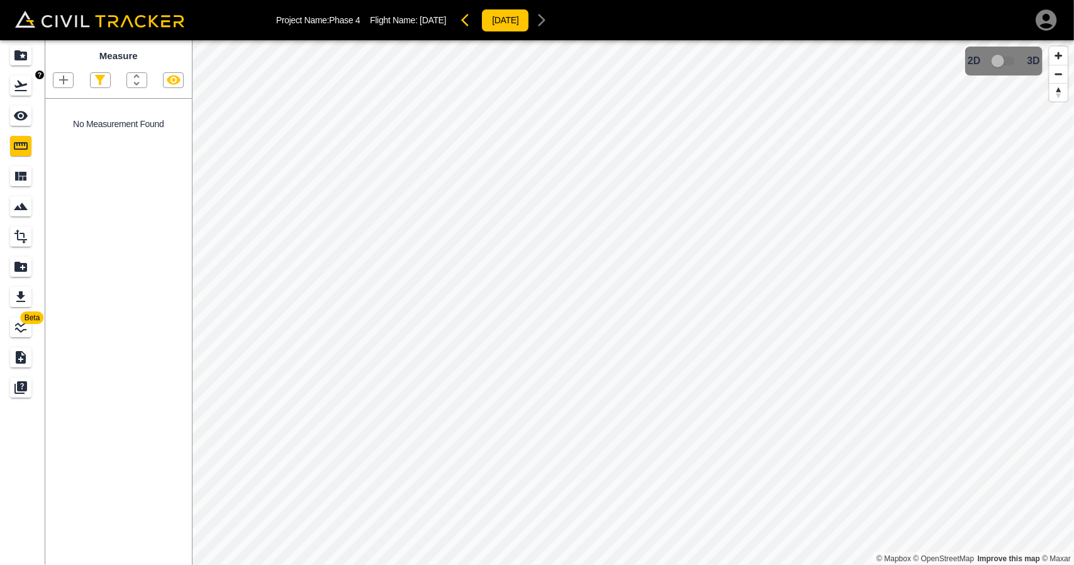
click at [21, 80] on icon "Flights" at bounding box center [20, 85] width 15 height 15
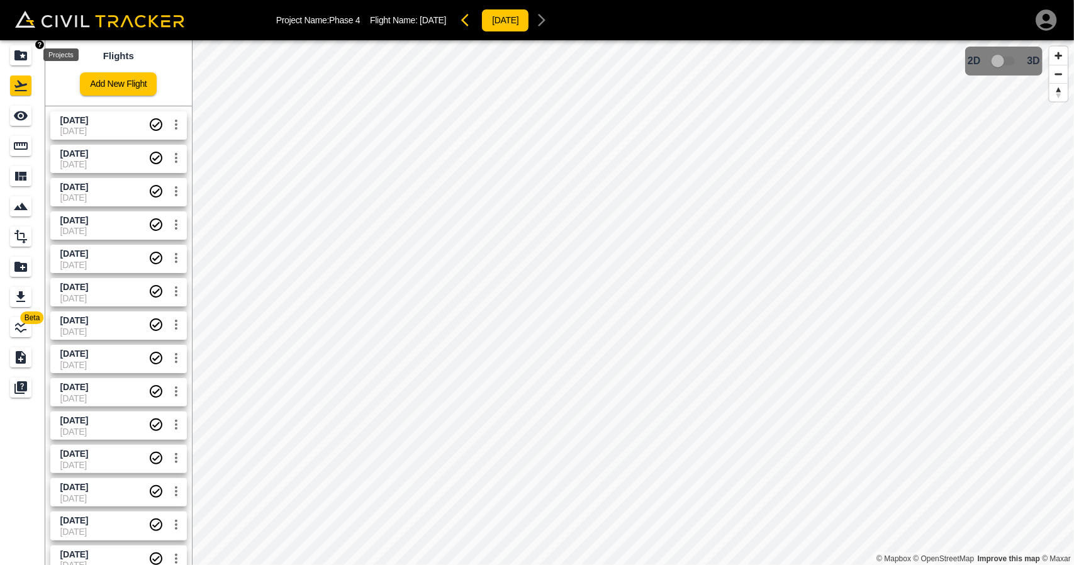
click at [23, 48] on icon "Projects" at bounding box center [20, 55] width 15 height 15
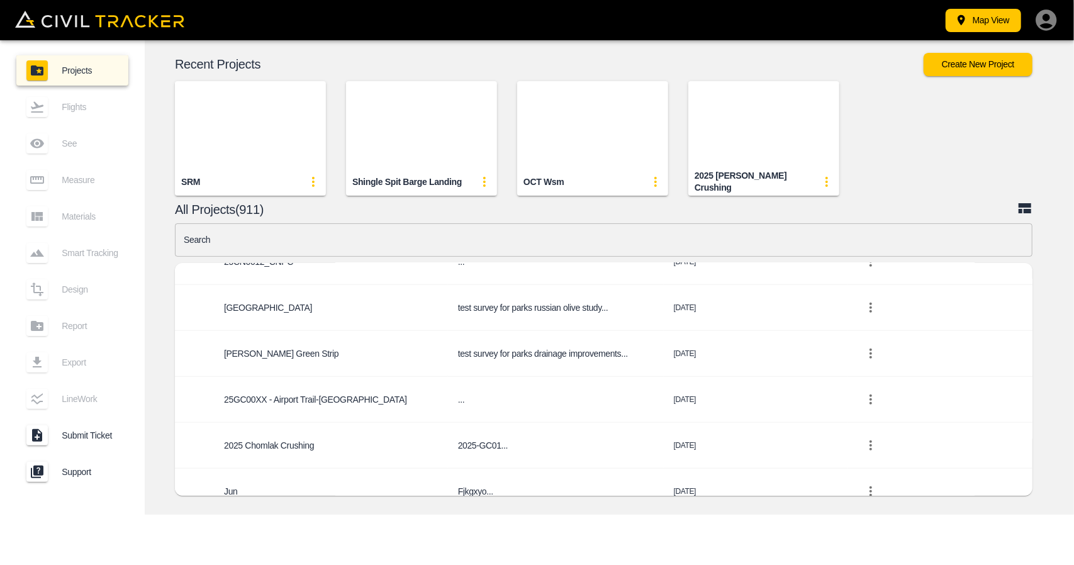
scroll to position [1195, 0]
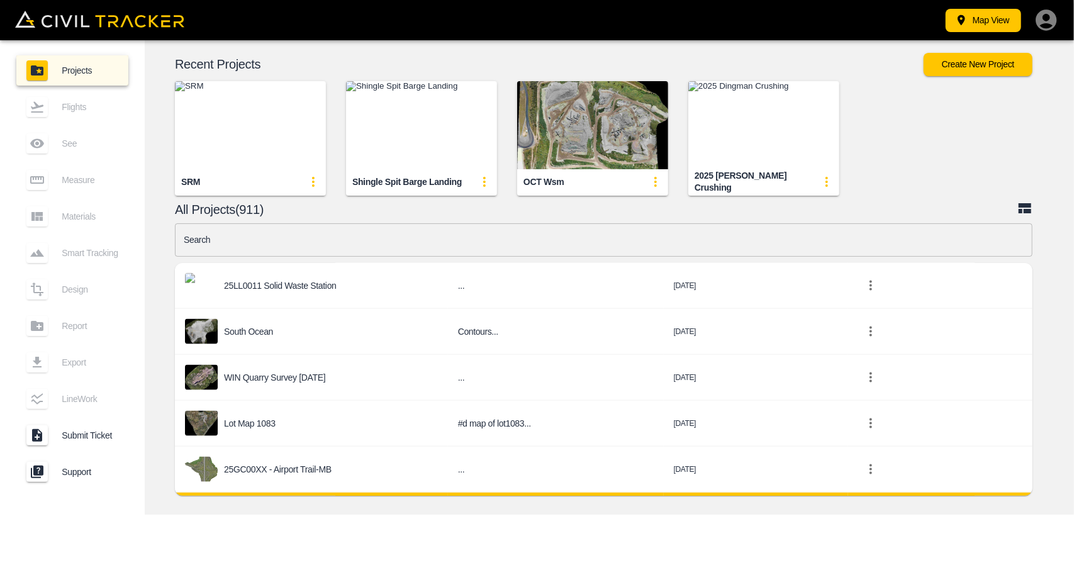
click at [314, 510] on p "25GC00XX - Airport Trail-JG" at bounding box center [277, 515] width 106 height 10
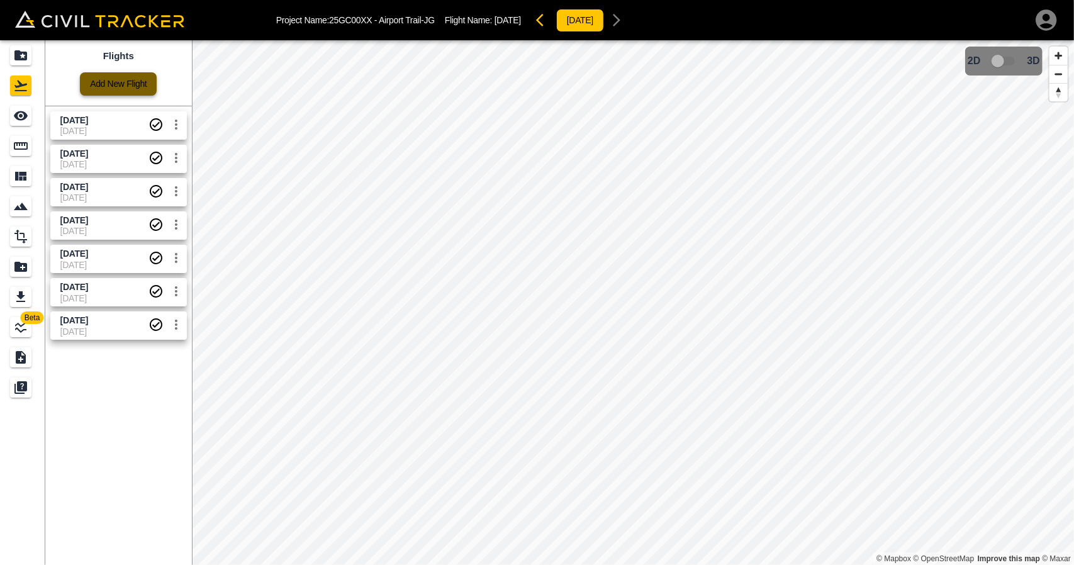
click at [143, 76] on link "Add New Flight" at bounding box center [118, 83] width 77 height 23
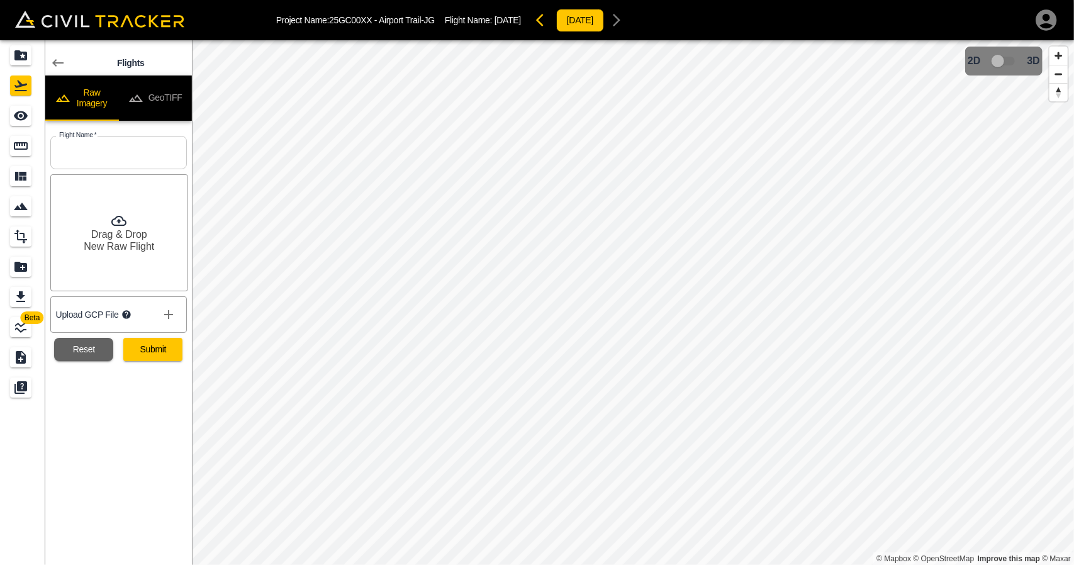
click at [113, 103] on button "Raw Imagery" at bounding box center [82, 97] width 74 height 45
click at [128, 155] on input "text" at bounding box center [118, 152] width 136 height 33
click at [101, 414] on div "Flights Raw Imagery GeoTIFF Flight Name   * Flight Name * Drag & Drop New Raw F…" at bounding box center [118, 302] width 147 height 525
click at [21, 331] on icon "LineWork" at bounding box center [20, 326] width 11 height 11
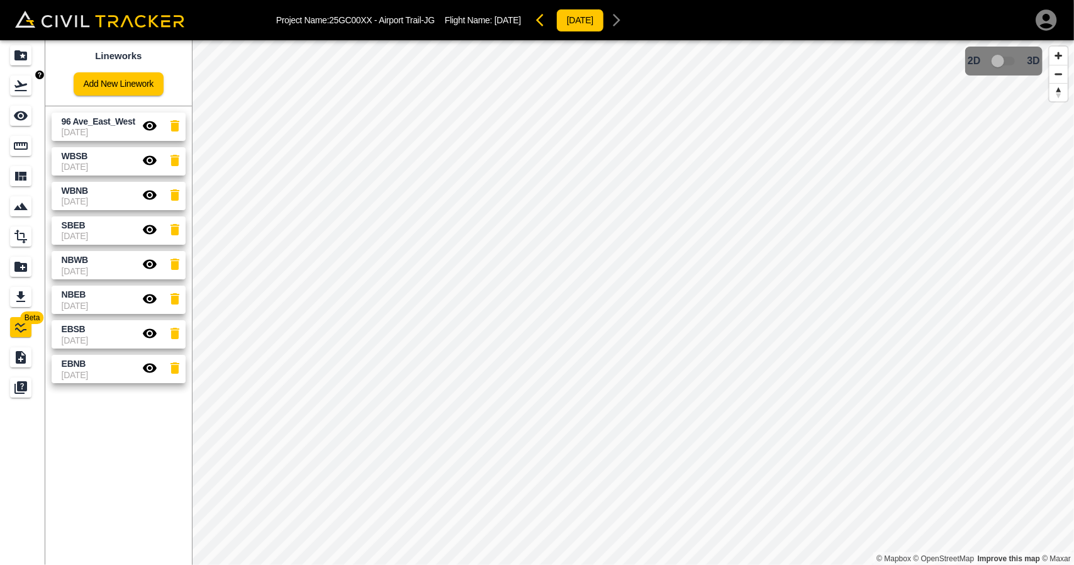
click at [17, 86] on icon "Flights" at bounding box center [20, 85] width 13 height 11
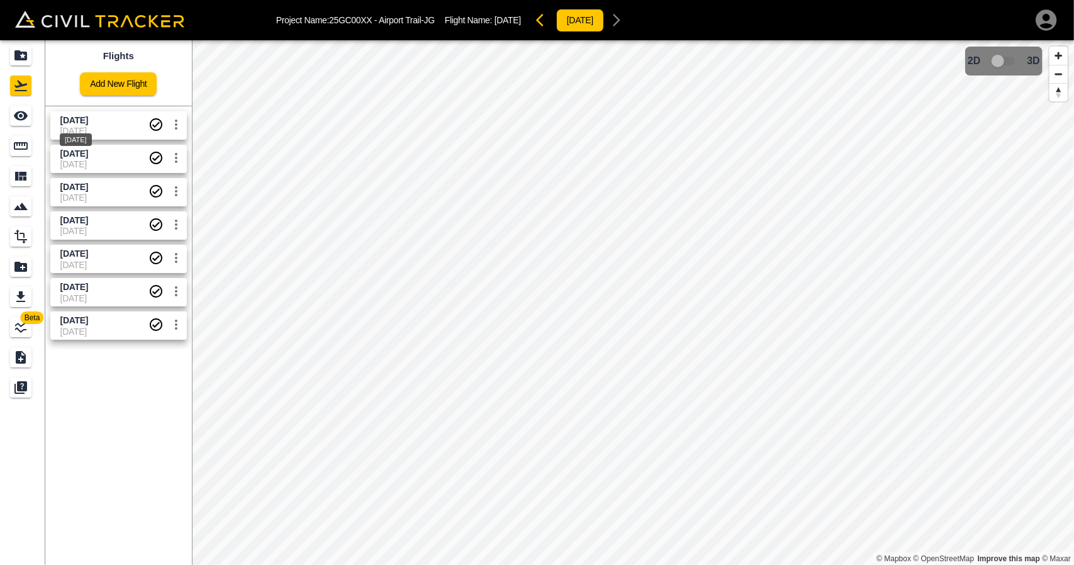
click at [82, 125] on div "[DATE]" at bounding box center [75, 136] width 35 height 23
drag, startPoint x: 22, startPoint y: 116, endPoint x: 58, endPoint y: 114, distance: 35.9
click at [23, 116] on icon "See" at bounding box center [21, 115] width 14 height 9
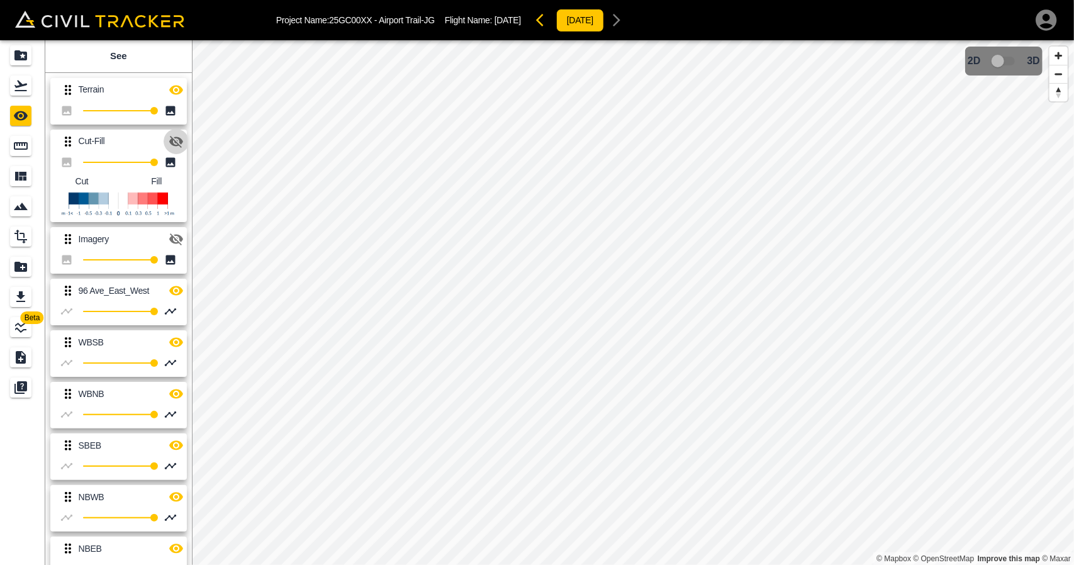
click at [175, 138] on icon "button" at bounding box center [176, 142] width 14 height 12
click at [177, 89] on icon "button" at bounding box center [176, 89] width 14 height 9
click at [26, 90] on icon "Flights" at bounding box center [20, 85] width 15 height 15
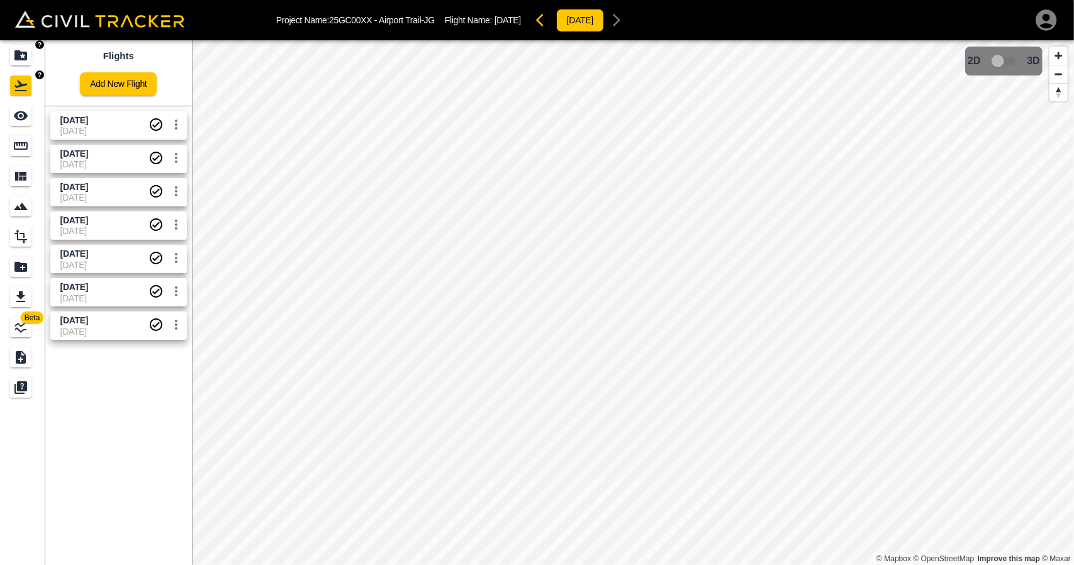
click at [14, 46] on div "Projects" at bounding box center [20, 55] width 21 height 20
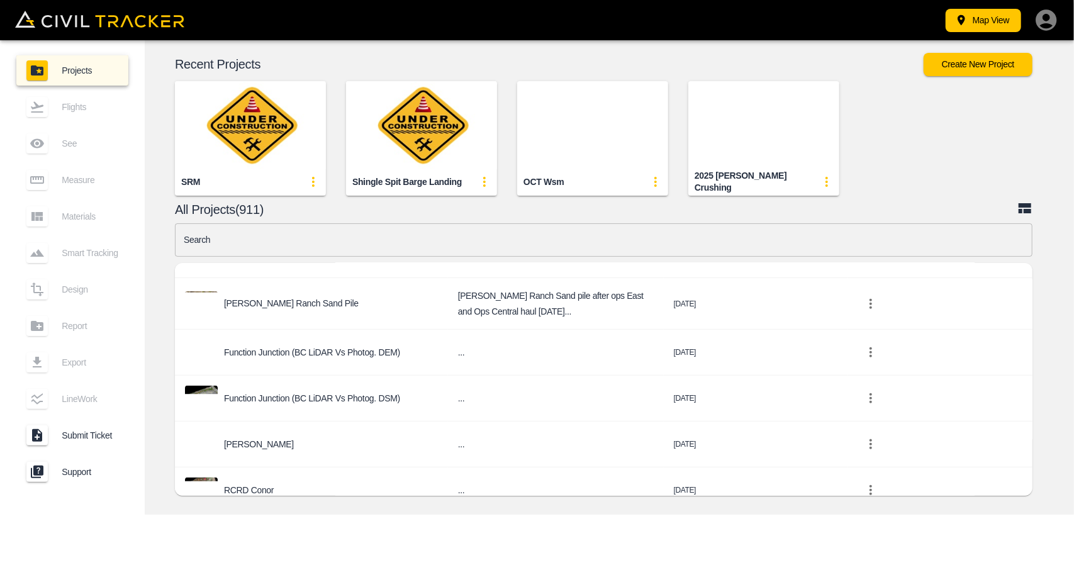
scroll to position [629, 0]
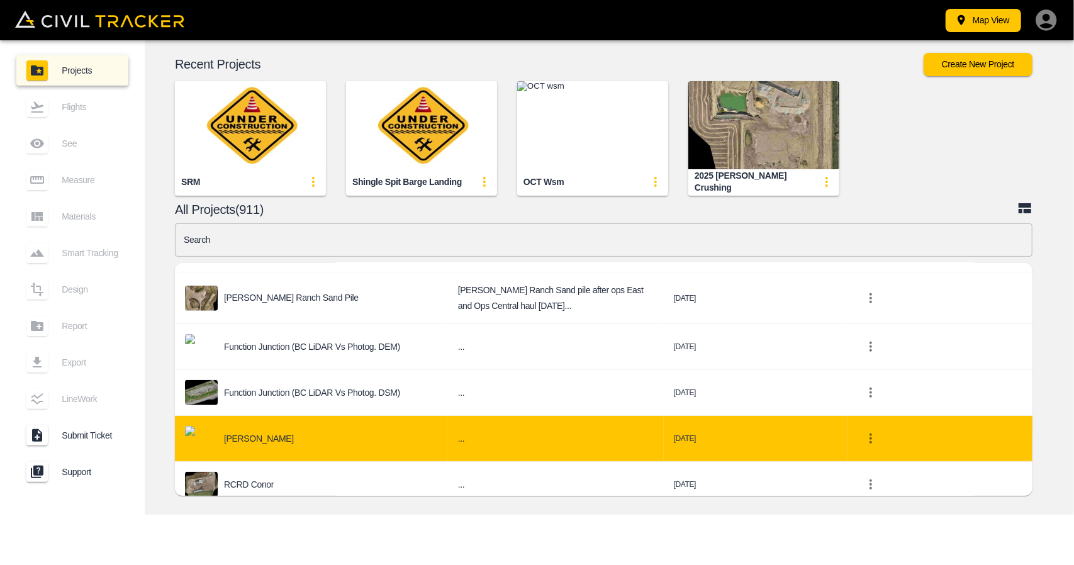
click at [272, 433] on p "[PERSON_NAME]" at bounding box center [259, 438] width 70 height 10
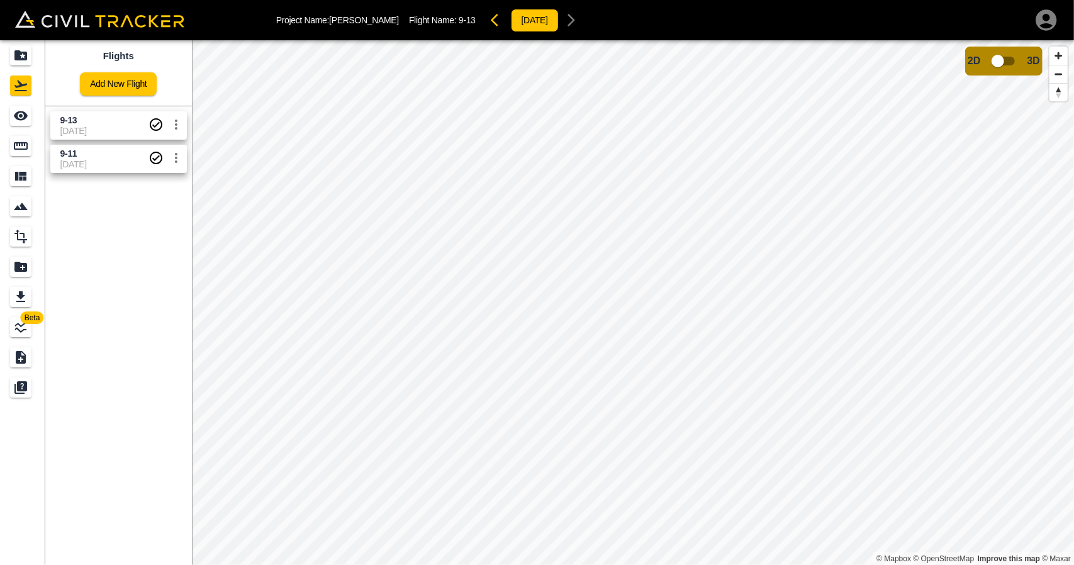
click at [82, 128] on span "[DATE]" at bounding box center [104, 131] width 88 height 10
click at [86, 159] on span "[DATE]" at bounding box center [104, 164] width 88 height 10
click at [89, 121] on span "9-13" at bounding box center [104, 120] width 88 height 12
click at [89, 154] on span "9-11" at bounding box center [104, 154] width 88 height 12
click at [101, 130] on span "[DATE]" at bounding box center [104, 131] width 88 height 10
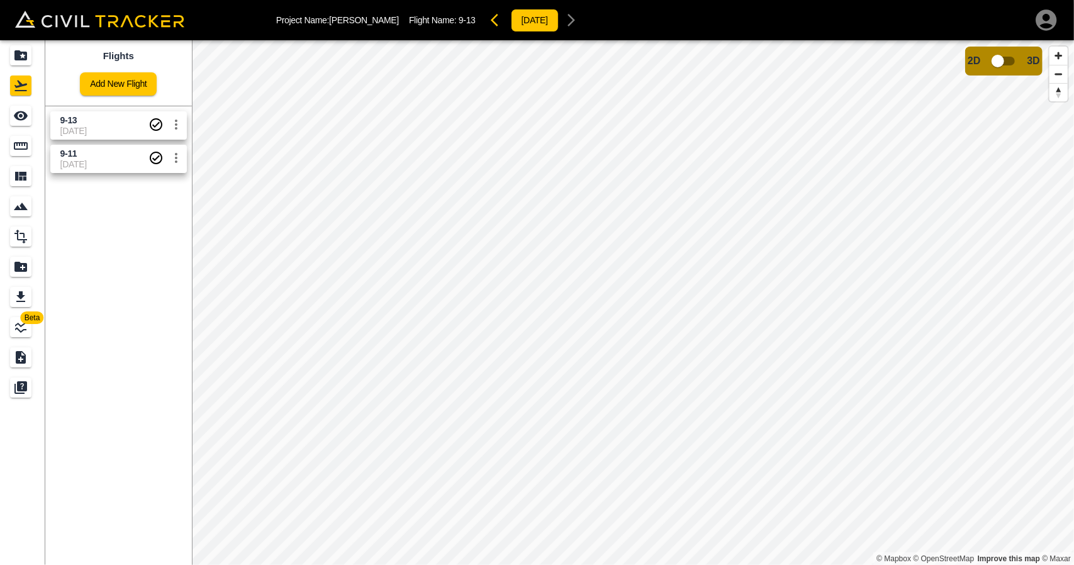
click at [85, 164] on span "[DATE]" at bounding box center [104, 164] width 88 height 10
click at [92, 117] on span "9-13" at bounding box center [104, 120] width 88 height 12
click at [94, 162] on span "[DATE]" at bounding box center [104, 164] width 88 height 10
click at [111, 126] on span "[DATE]" at bounding box center [104, 131] width 88 height 10
click at [135, 164] on span "[DATE]" at bounding box center [104, 164] width 88 height 10
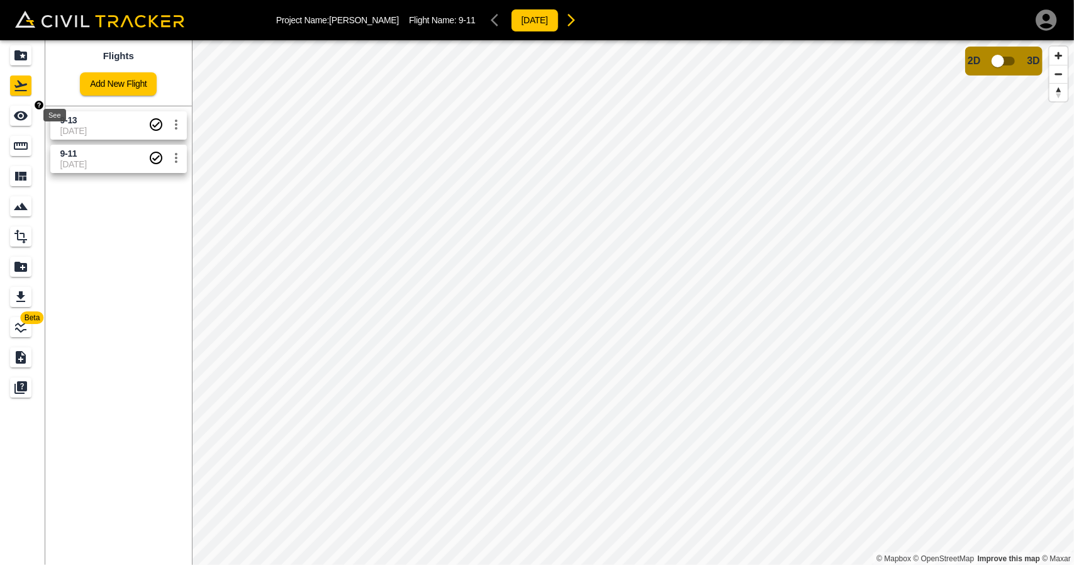
click at [16, 109] on icon "See" at bounding box center [20, 115] width 15 height 15
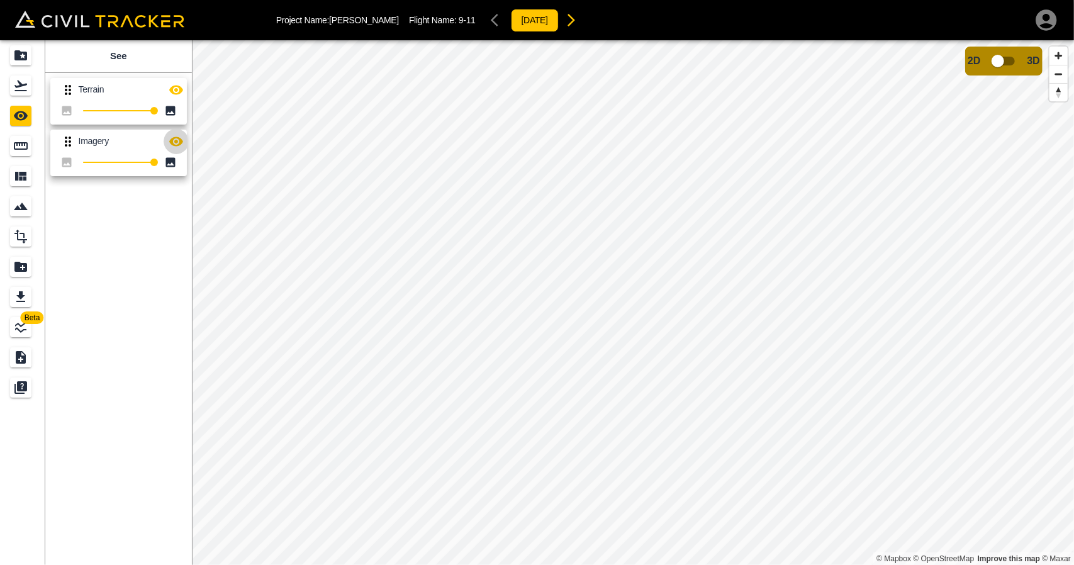
click at [174, 136] on icon "button" at bounding box center [176, 141] width 15 height 15
click at [175, 88] on icon "button" at bounding box center [176, 89] width 14 height 9
click at [30, 92] on div "Flights" at bounding box center [20, 85] width 21 height 20
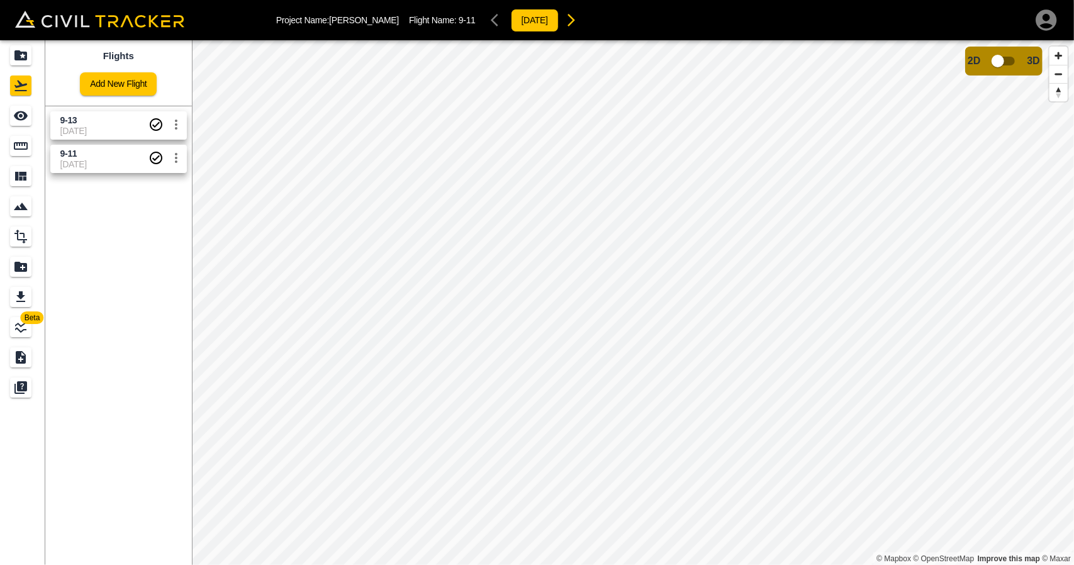
click at [103, 159] on span "[DATE]" at bounding box center [104, 164] width 88 height 10
click at [93, 119] on span "9-13" at bounding box center [104, 120] width 88 height 12
click at [80, 146] on link "9-11 [DATE]" at bounding box center [118, 159] width 136 height 28
click at [84, 134] on span "[DATE]" at bounding box center [104, 131] width 88 height 10
click at [111, 116] on span "9-13" at bounding box center [104, 120] width 88 height 12
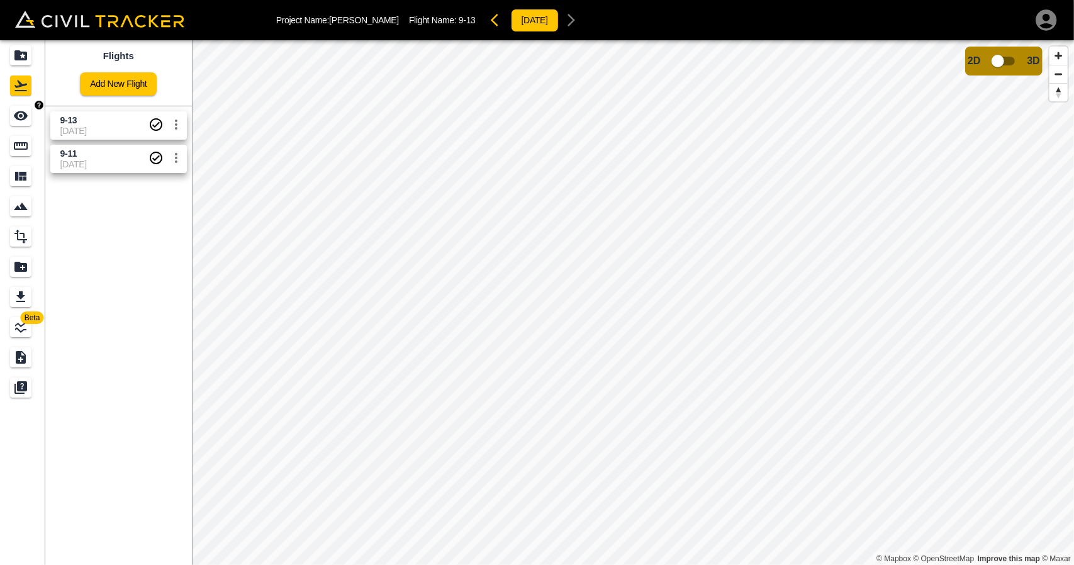
click at [9, 118] on link at bounding box center [22, 116] width 45 height 30
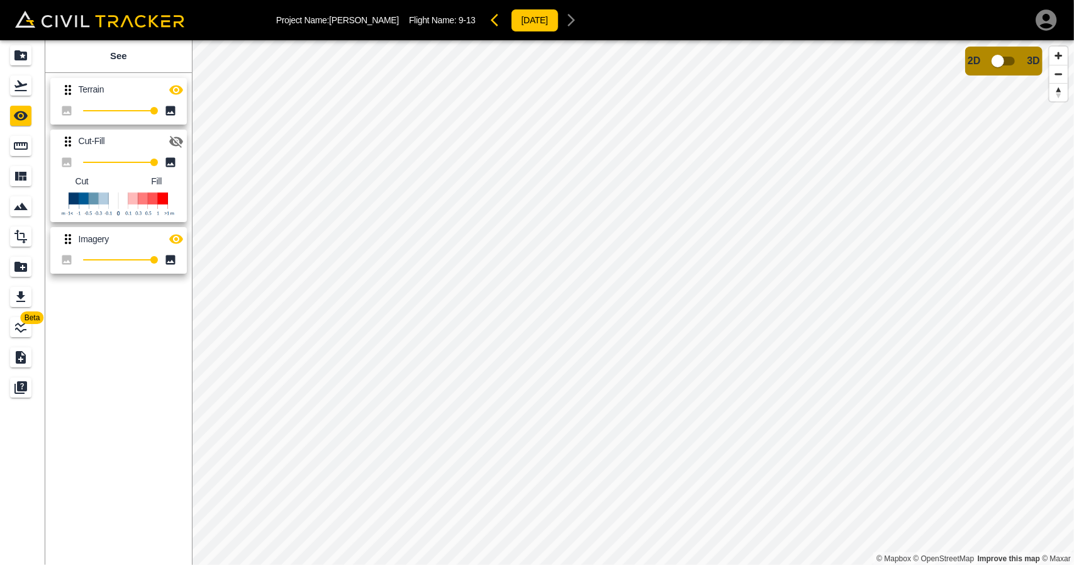
click at [169, 138] on icon "button" at bounding box center [176, 141] width 15 height 15
click at [177, 243] on icon "button" at bounding box center [176, 239] width 14 height 9
click at [172, 85] on icon "button" at bounding box center [176, 89] width 15 height 15
click at [25, 93] on div "Flights" at bounding box center [20, 85] width 21 height 20
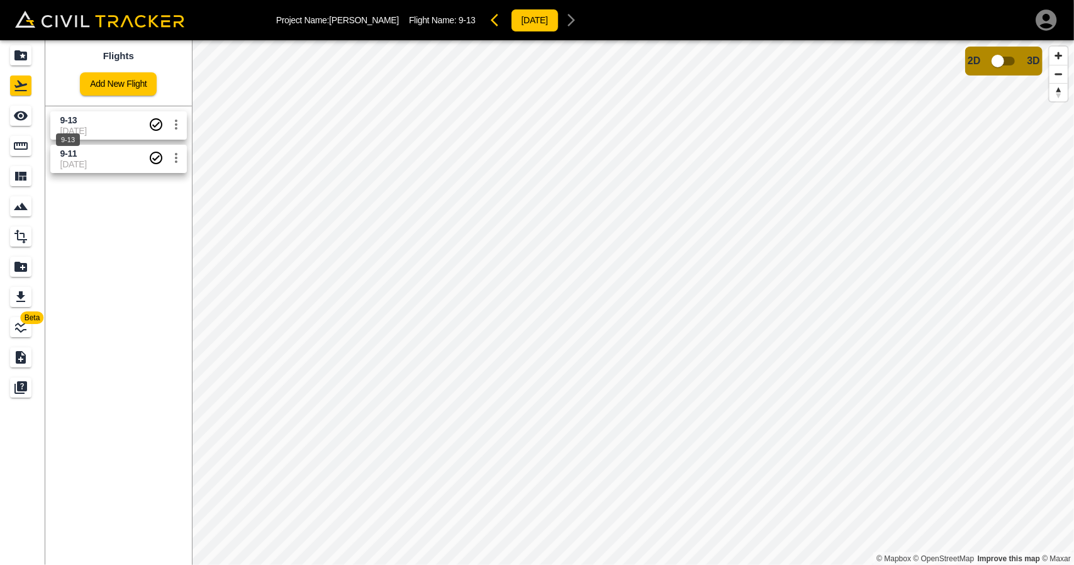
click at [73, 152] on span "9-11" at bounding box center [68, 153] width 17 height 10
click at [24, 119] on icon "See" at bounding box center [21, 115] width 14 height 9
